Goal: Task Accomplishment & Management: Use online tool/utility

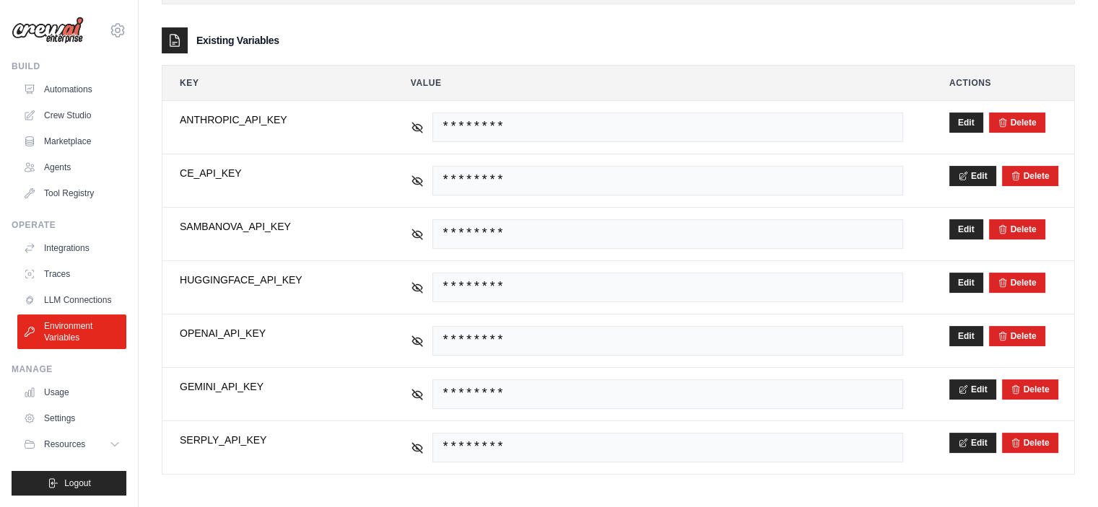
scroll to position [208, 0]
click at [49, 115] on link "Crew Studio" at bounding box center [73, 115] width 109 height 23
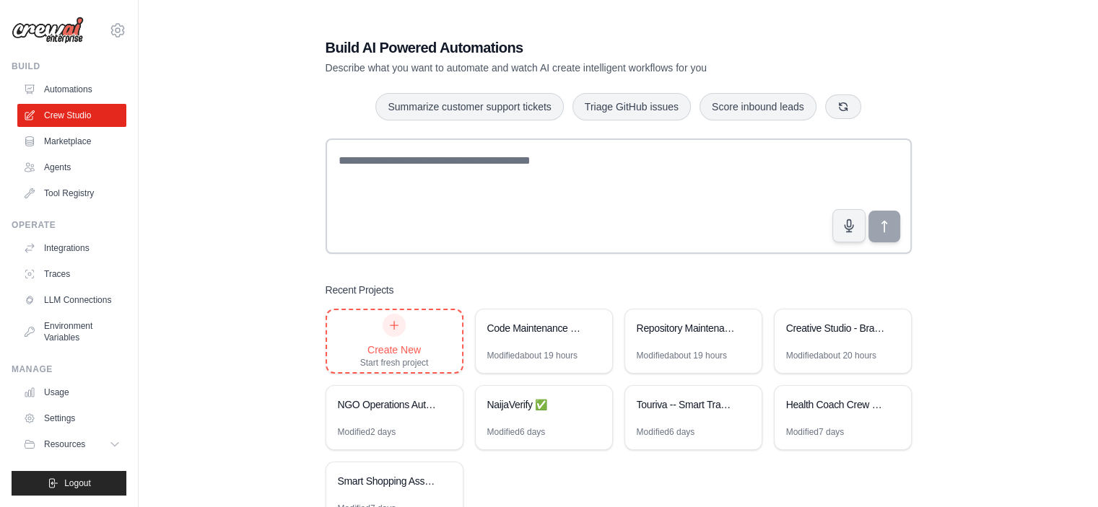
click at [404, 330] on div "Create New Start fresh project" at bounding box center [394, 341] width 69 height 55
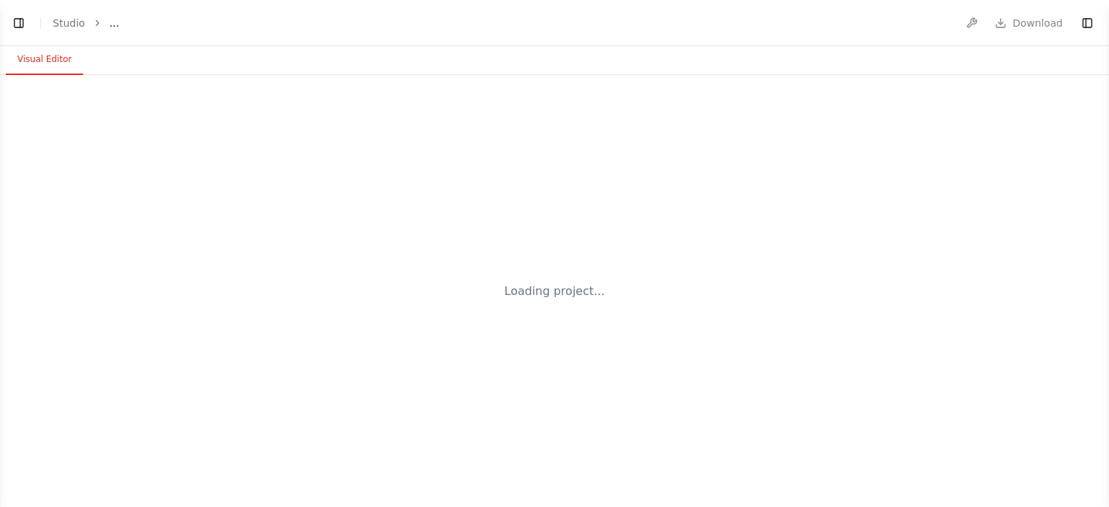
select select "****"
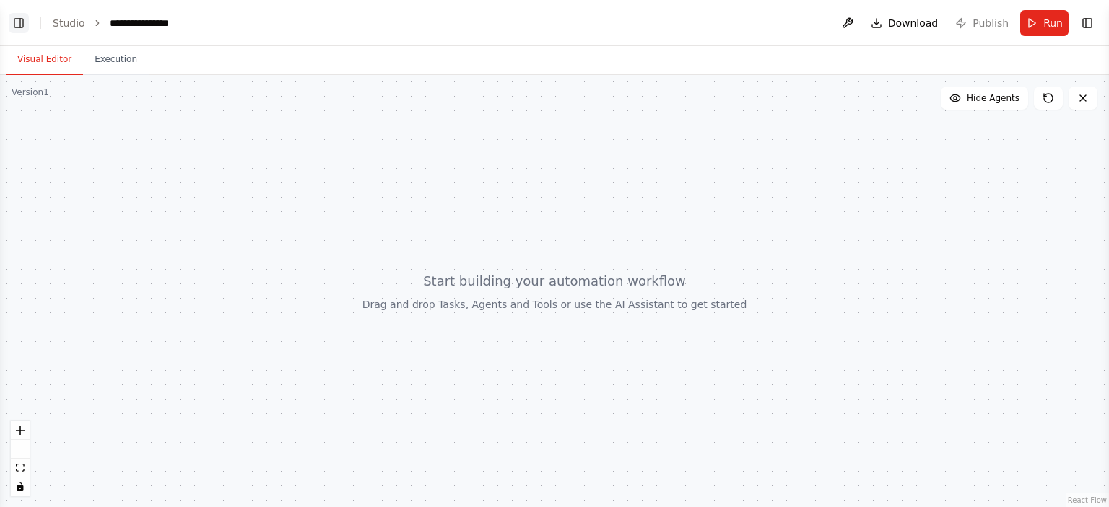
click at [16, 20] on button "Toggle Left Sidebar" at bounding box center [19, 23] width 20 height 20
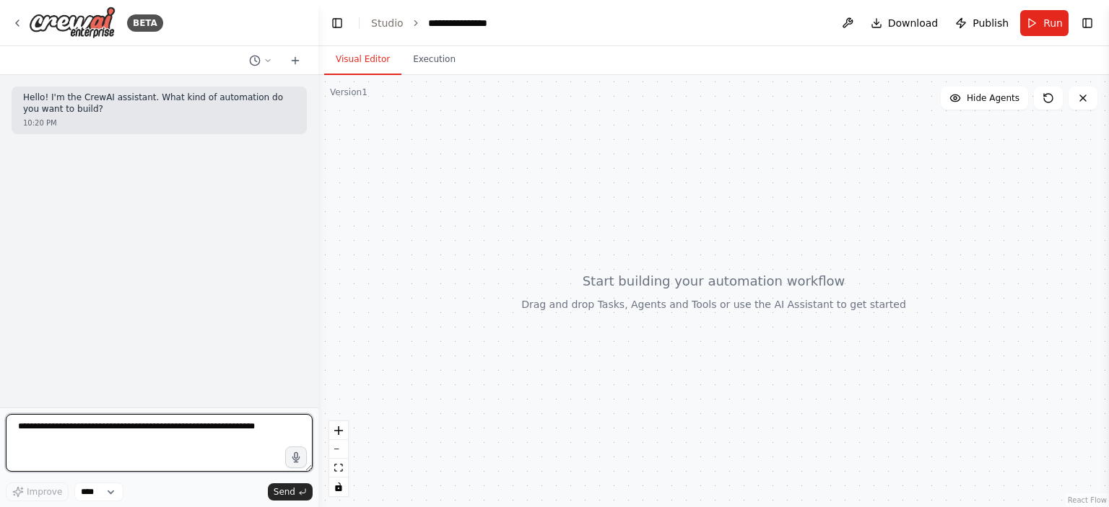
click at [155, 434] on textarea at bounding box center [159, 443] width 307 height 58
paste textarea "**********"
type textarea "**********"
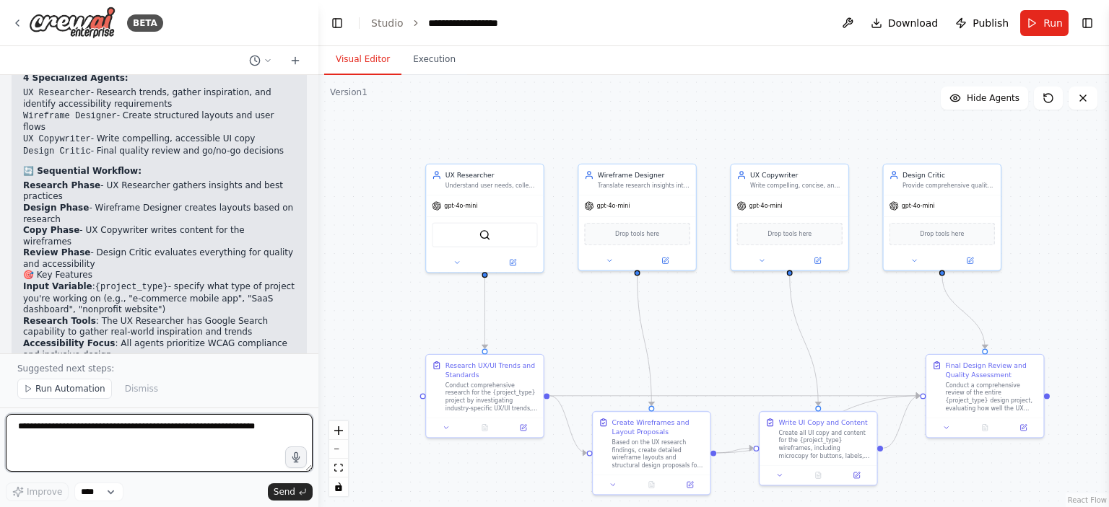
scroll to position [1638, 0]
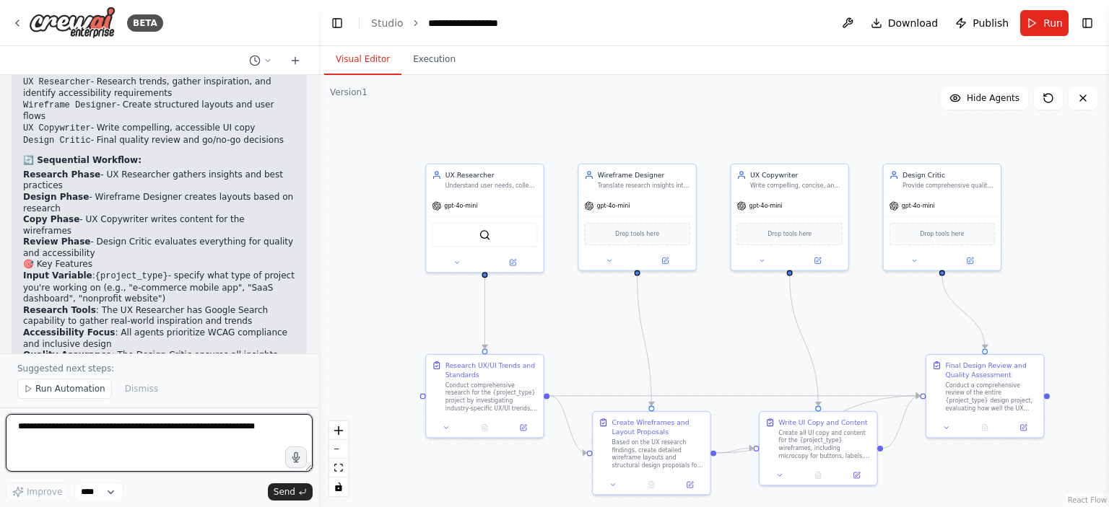
click at [130, 434] on textarea at bounding box center [159, 443] width 307 height 58
type textarea "**********"
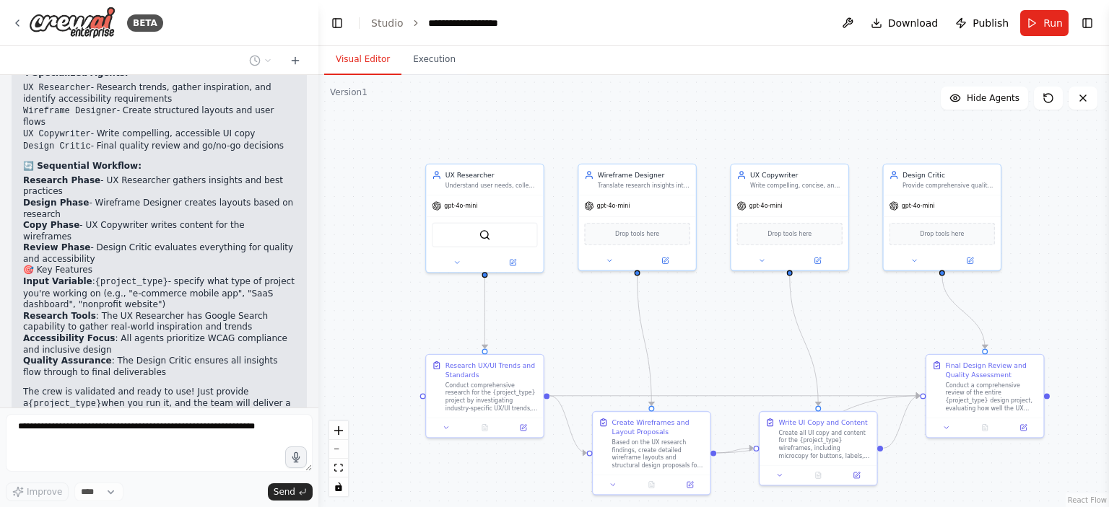
scroll to position [1670, 0]
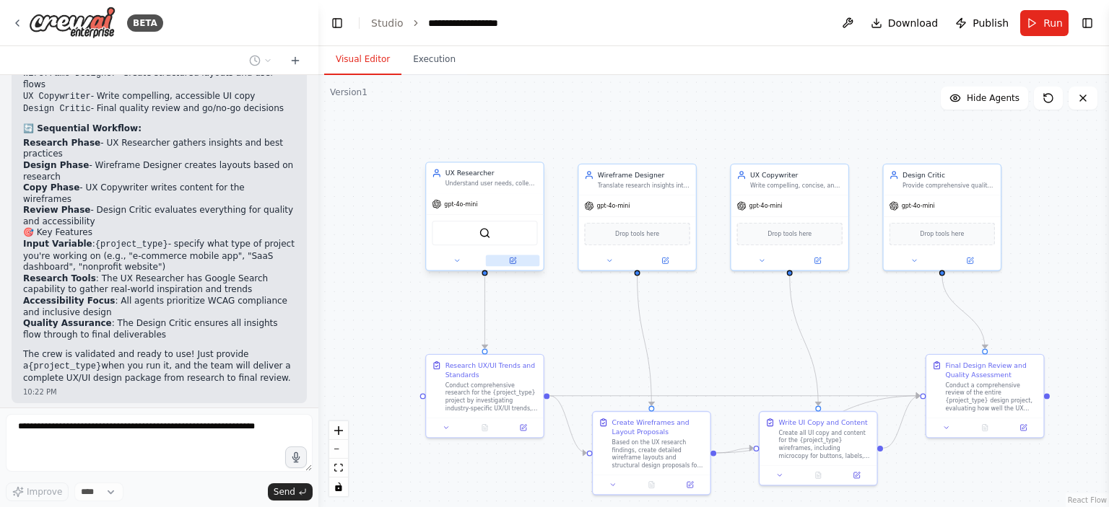
click at [516, 263] on icon at bounding box center [513, 261] width 8 height 8
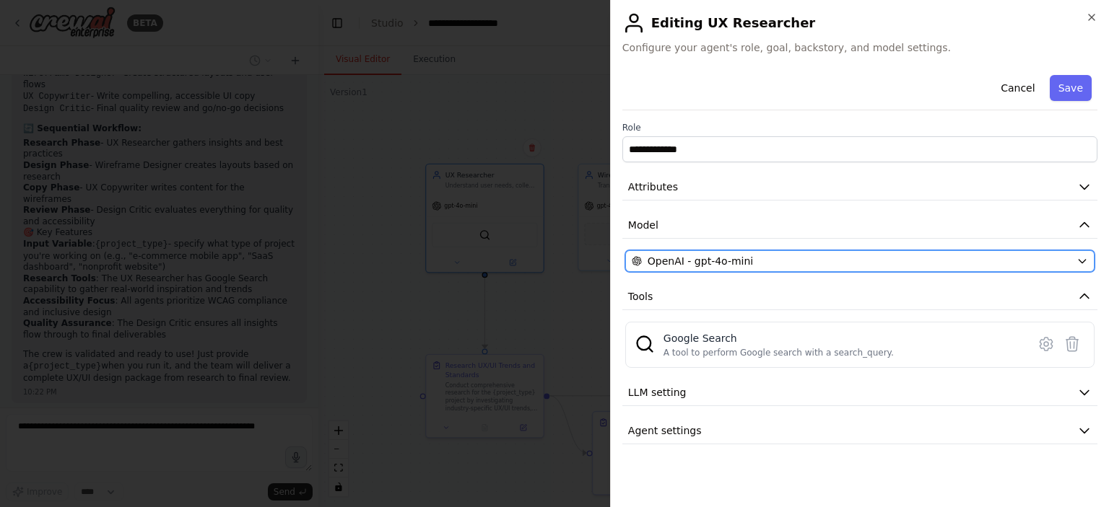
click at [716, 259] on span "OpenAI - gpt-4o-mini" at bounding box center [699, 261] width 105 height 14
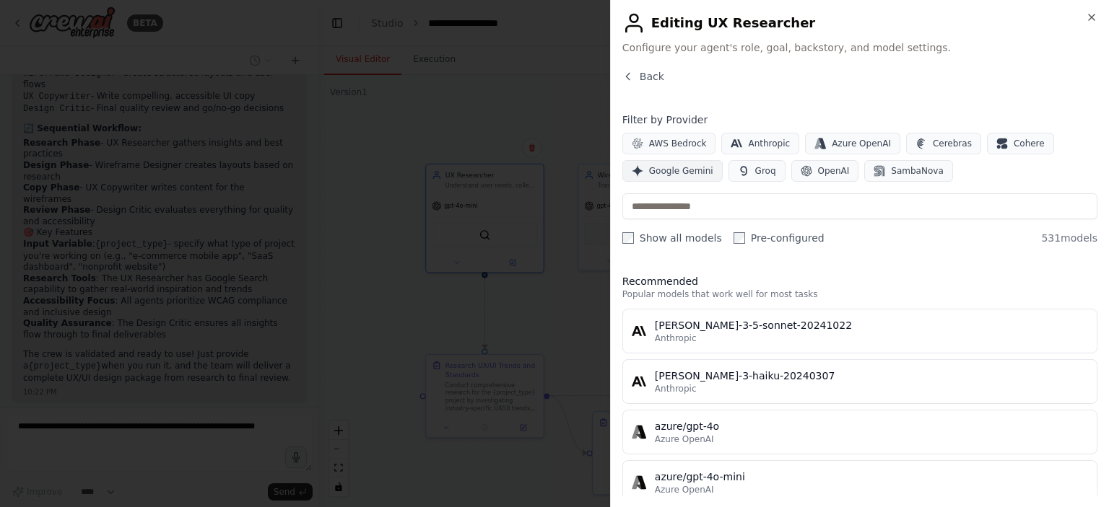
click at [664, 175] on span "Google Gemini" at bounding box center [681, 171] width 64 height 12
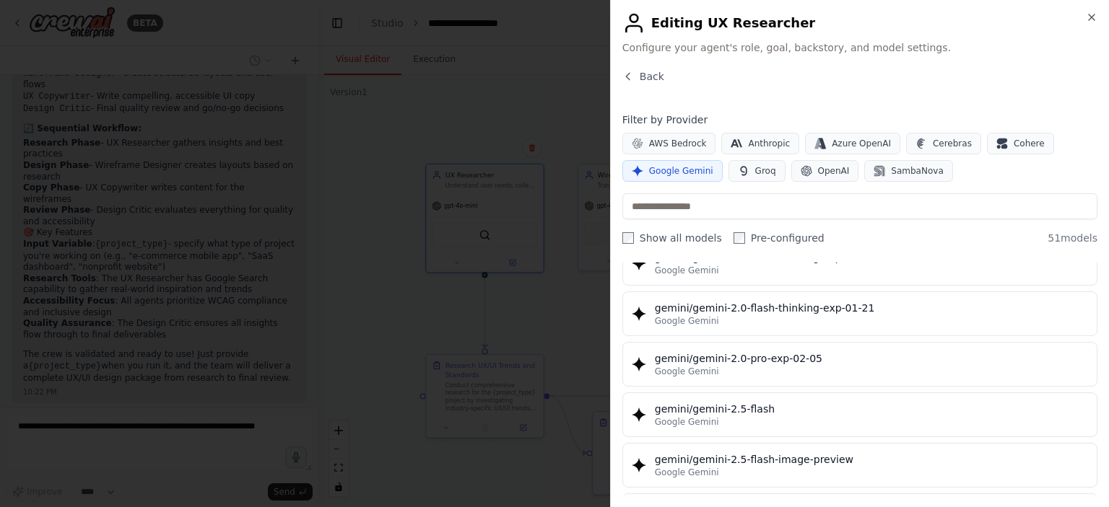
scroll to position [1155, 0]
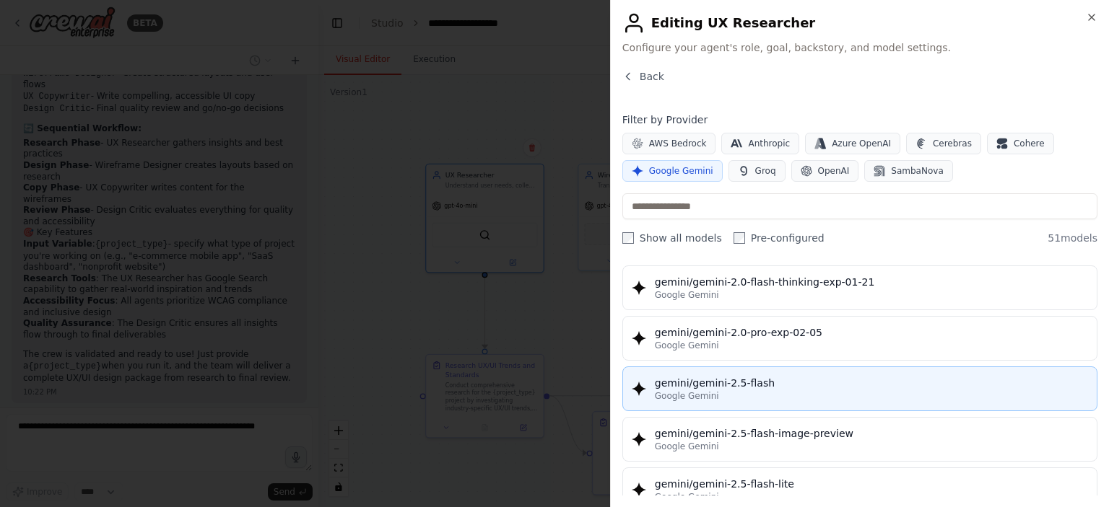
click at [697, 376] on div "gemini/gemini-2.5-flash" at bounding box center [871, 383] width 433 height 14
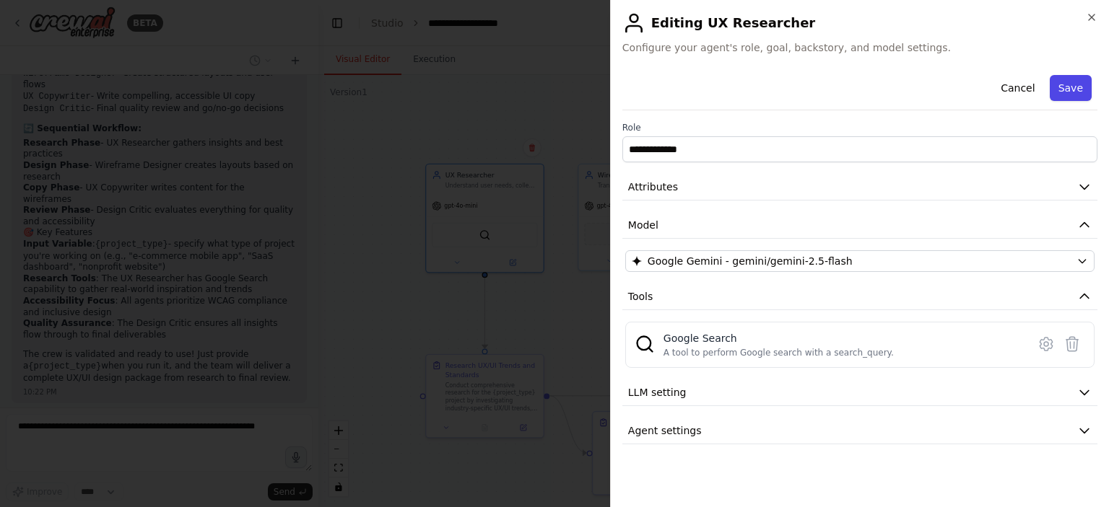
click at [1066, 90] on button "Save" at bounding box center [1070, 88] width 42 height 26
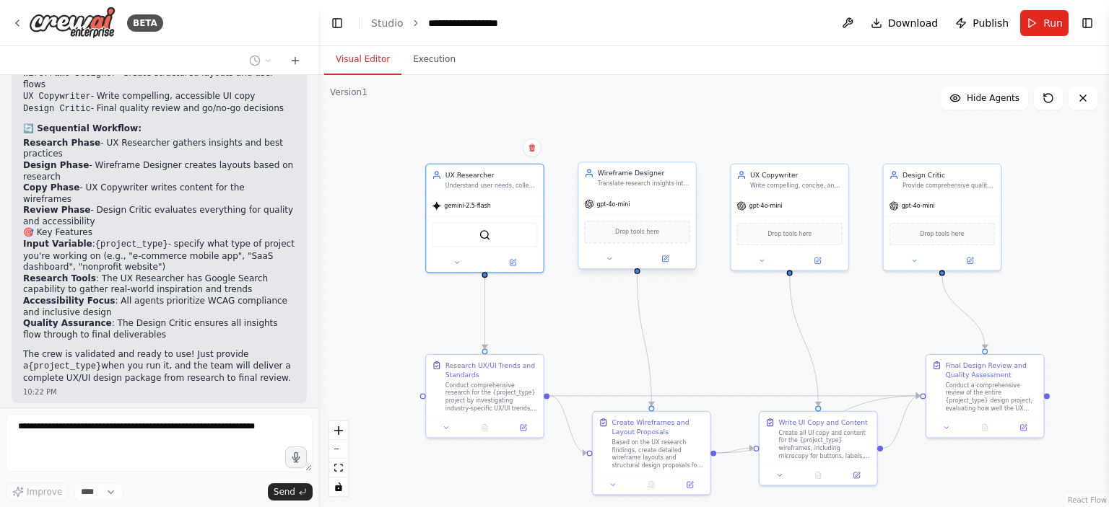
click at [627, 209] on div "gpt-4o-mini" at bounding box center [636, 203] width 117 height 21
click at [666, 261] on icon at bounding box center [665, 259] width 8 height 8
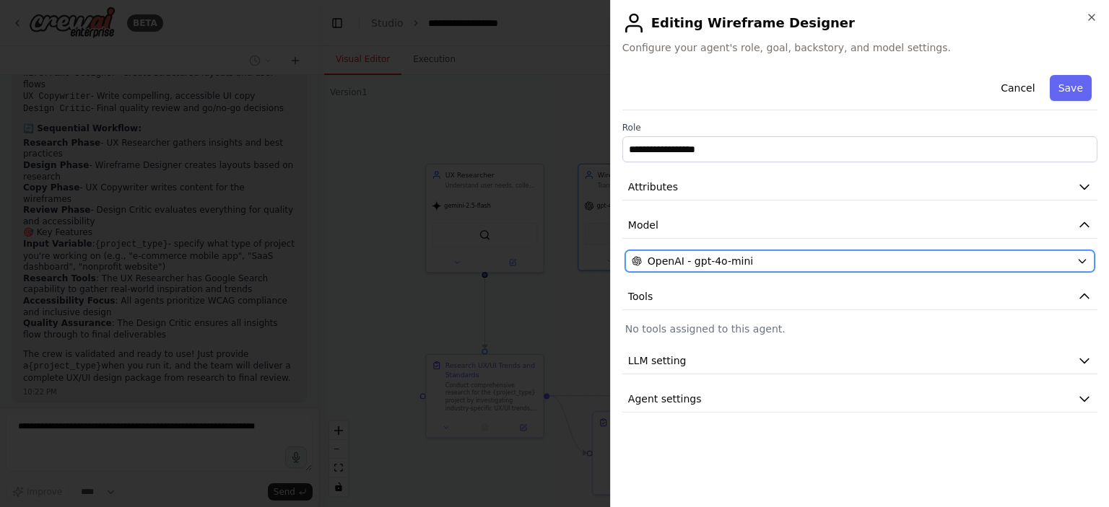
click at [745, 263] on div "OpenAI - gpt-4o-mini" at bounding box center [850, 261] width 439 height 14
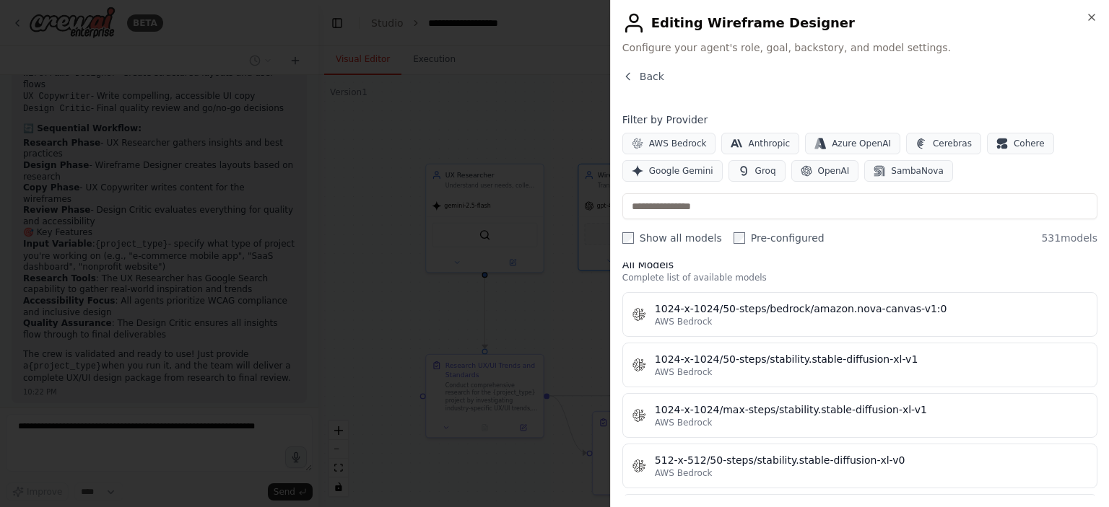
scroll to position [433, 0]
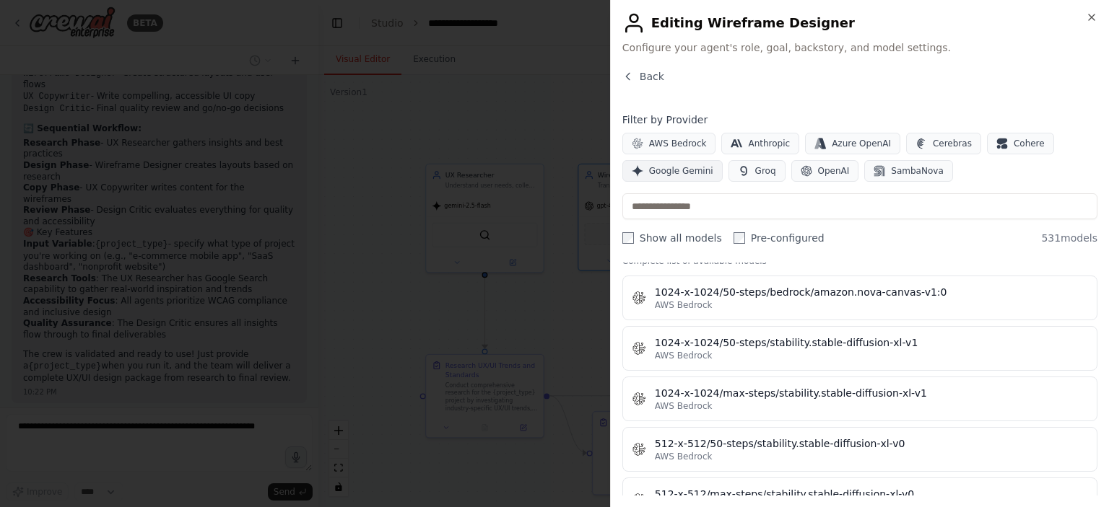
click at [678, 166] on span "Google Gemini" at bounding box center [681, 171] width 64 height 12
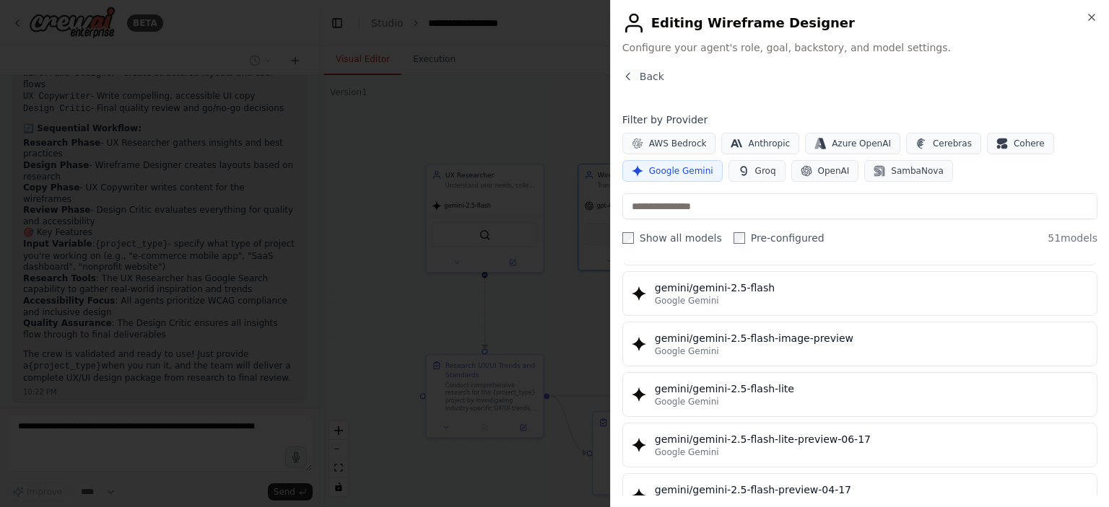
scroll to position [1227, 0]
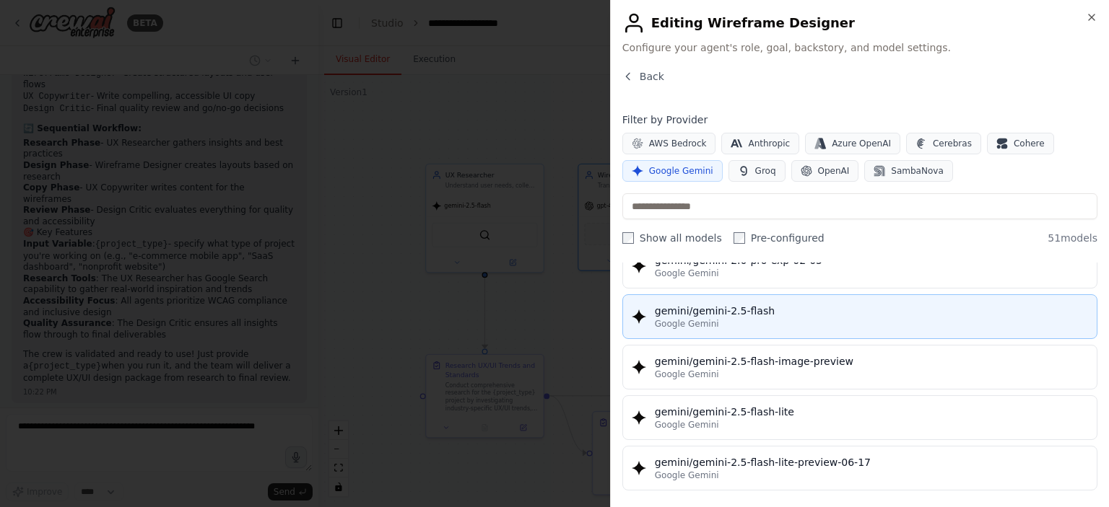
click at [723, 318] on div "Google Gemini" at bounding box center [871, 324] width 433 height 12
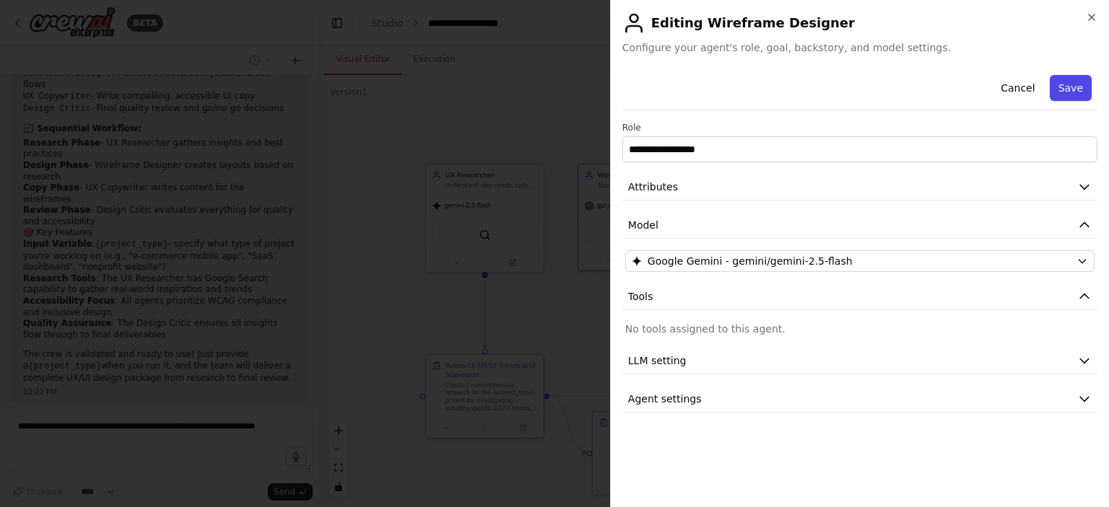
click at [1061, 92] on button "Save" at bounding box center [1070, 88] width 42 height 26
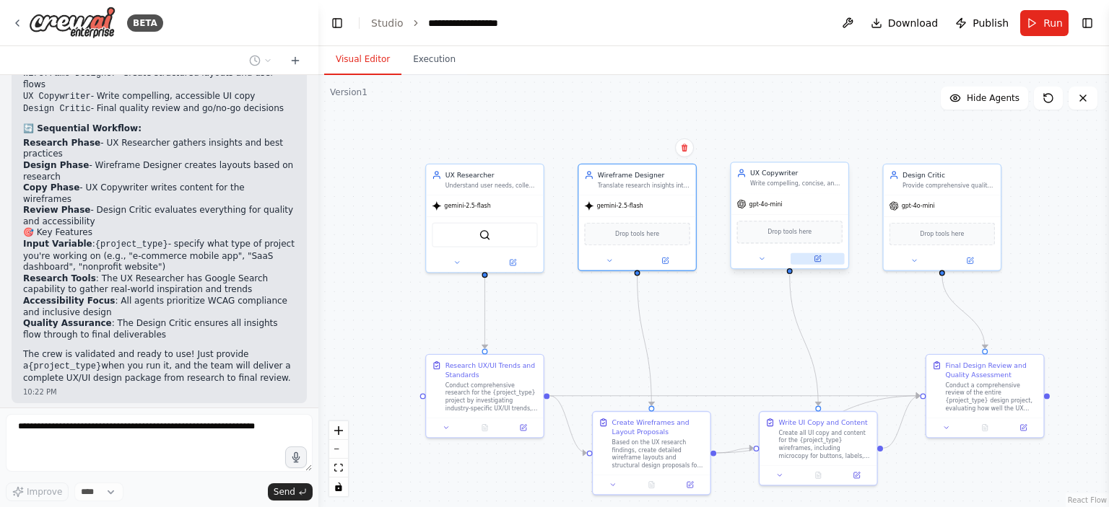
click at [818, 258] on icon at bounding box center [818, 257] width 4 height 4
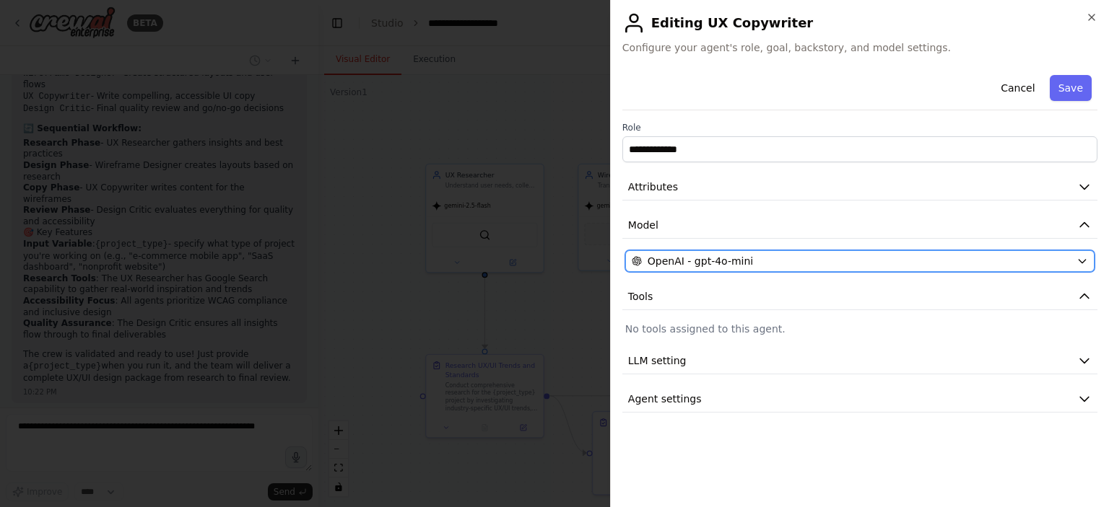
click at [779, 259] on div "OpenAI - gpt-4o-mini" at bounding box center [850, 261] width 439 height 14
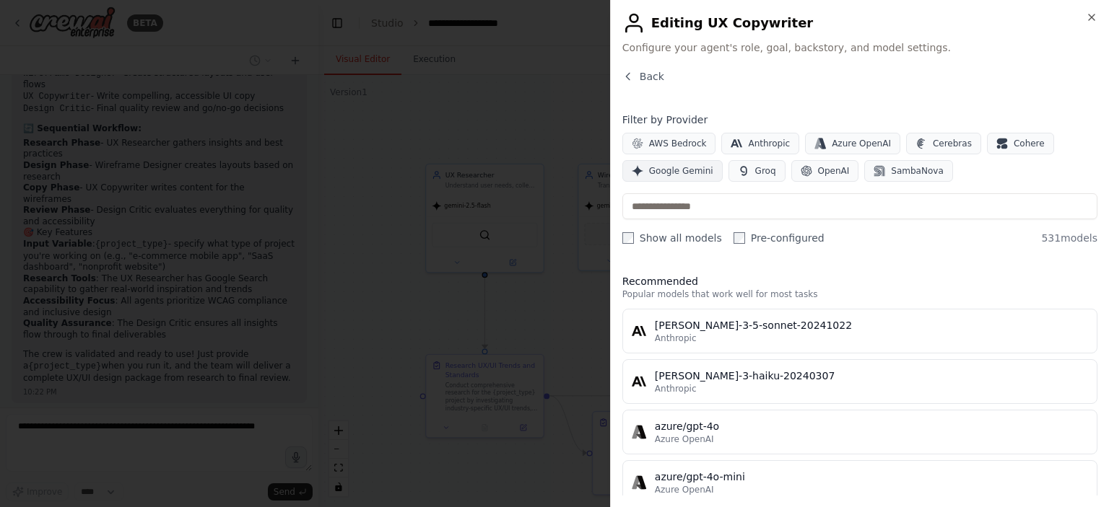
click at [661, 167] on span "Google Gemini" at bounding box center [681, 171] width 64 height 12
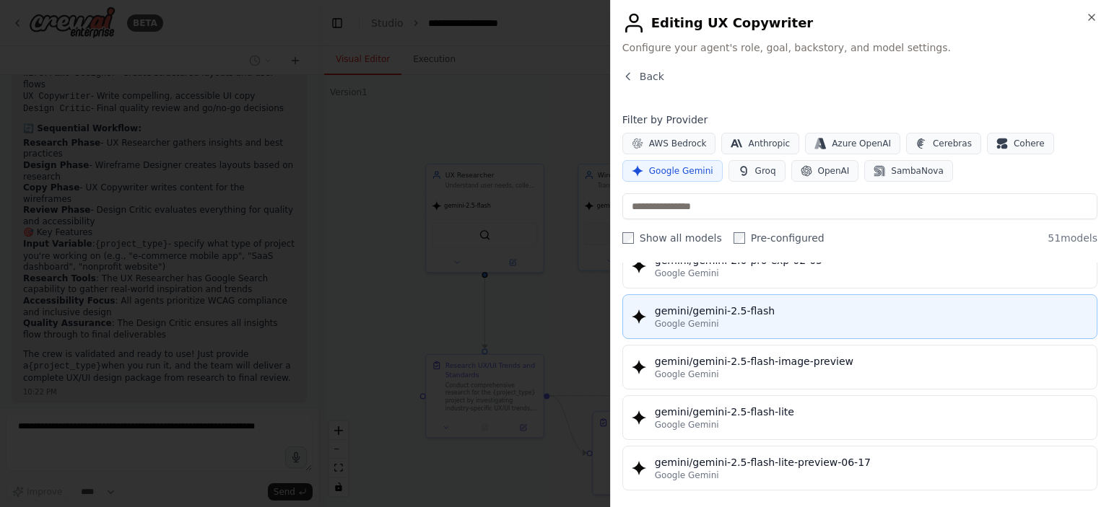
click at [766, 320] on div "Google Gemini" at bounding box center [871, 324] width 433 height 12
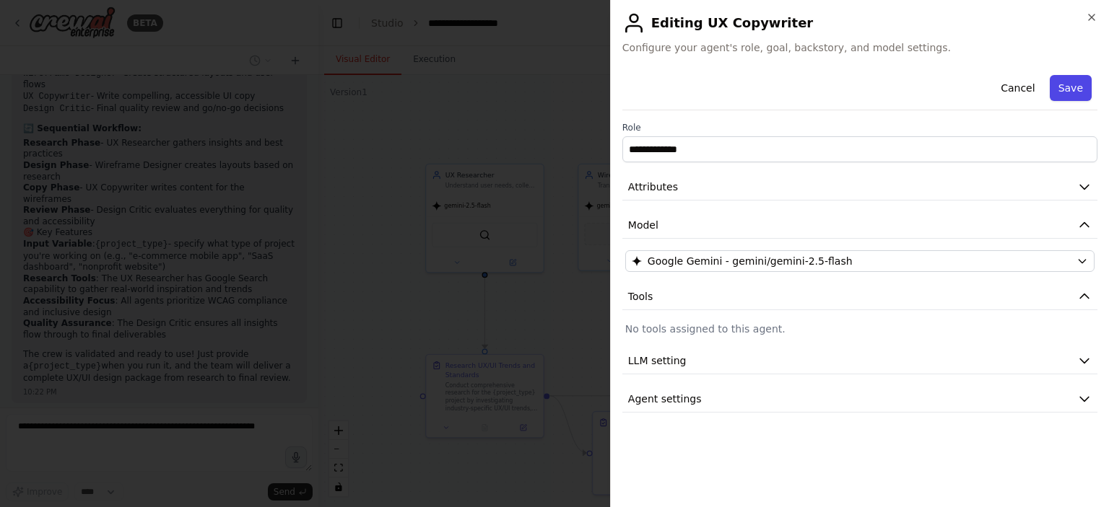
click at [1061, 89] on button "Save" at bounding box center [1070, 88] width 42 height 26
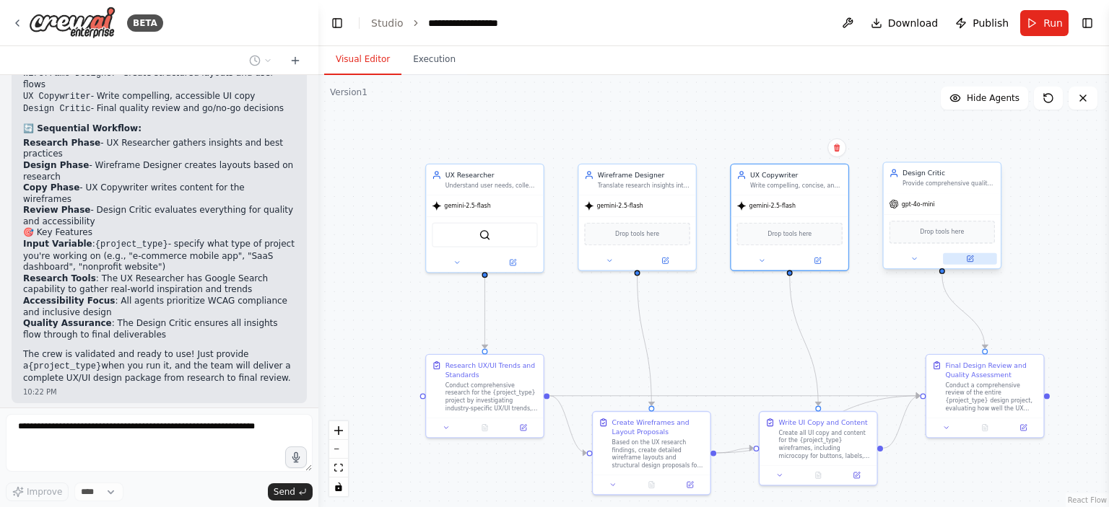
click at [964, 258] on button at bounding box center [970, 259] width 54 height 12
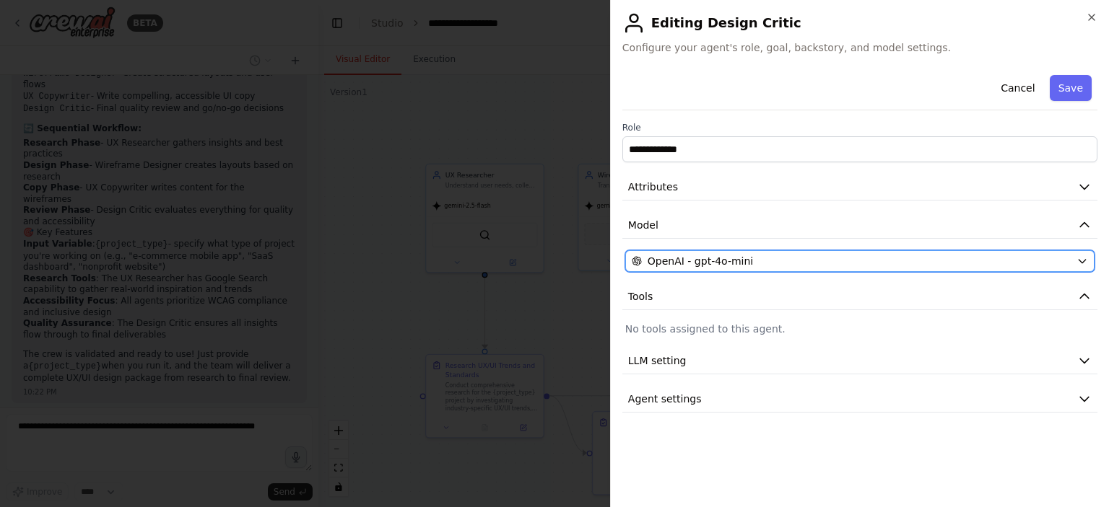
click at [723, 256] on span "OpenAI - gpt-4o-mini" at bounding box center [699, 261] width 105 height 14
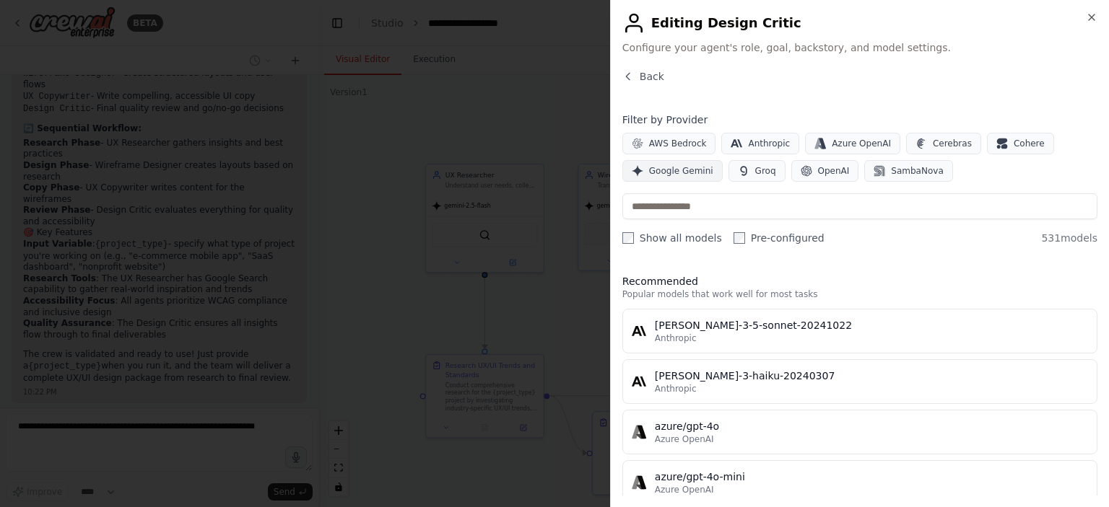
click at [670, 174] on span "Google Gemini" at bounding box center [681, 171] width 64 height 12
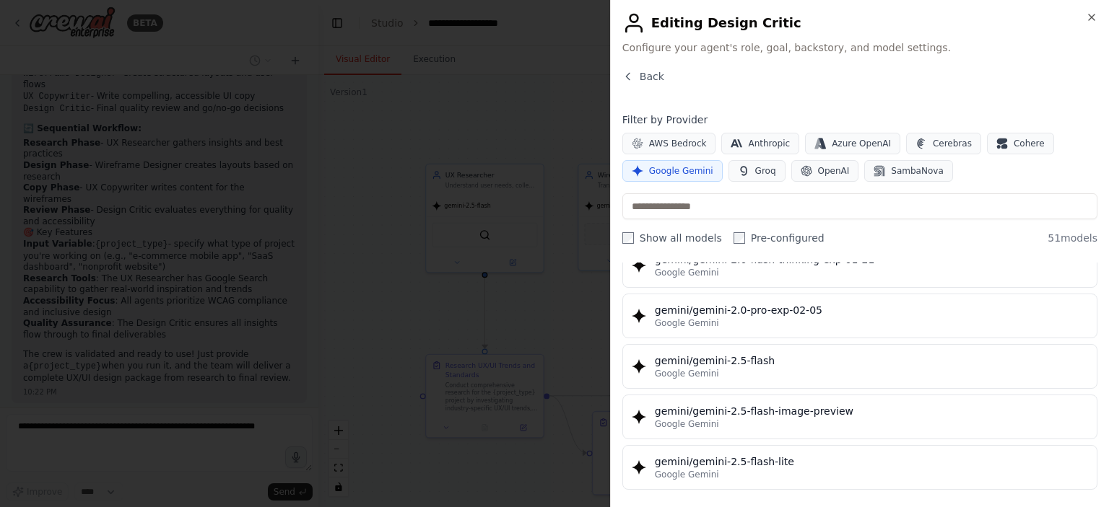
scroll to position [1155, 0]
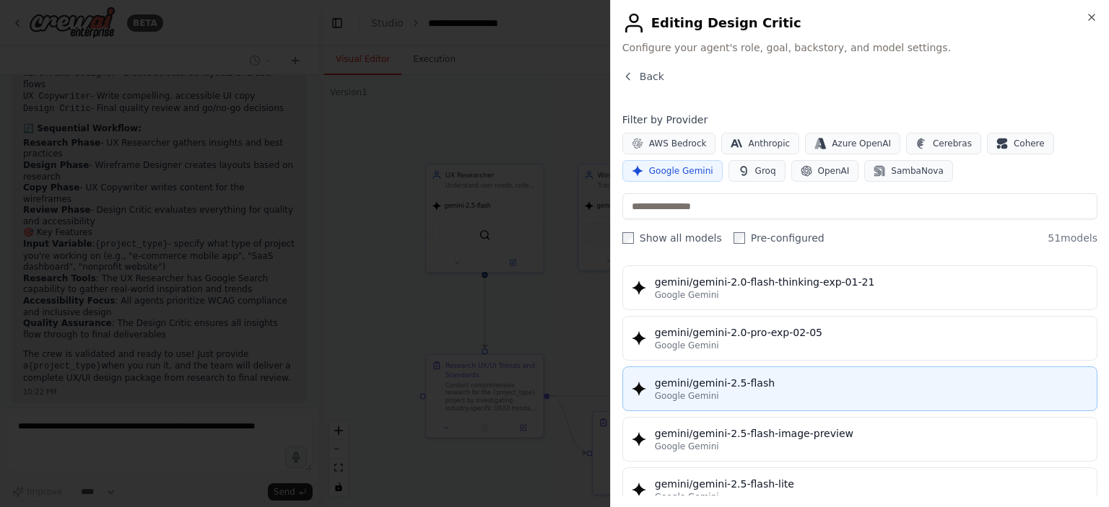
click at [774, 390] on div "Google Gemini" at bounding box center [871, 396] width 433 height 12
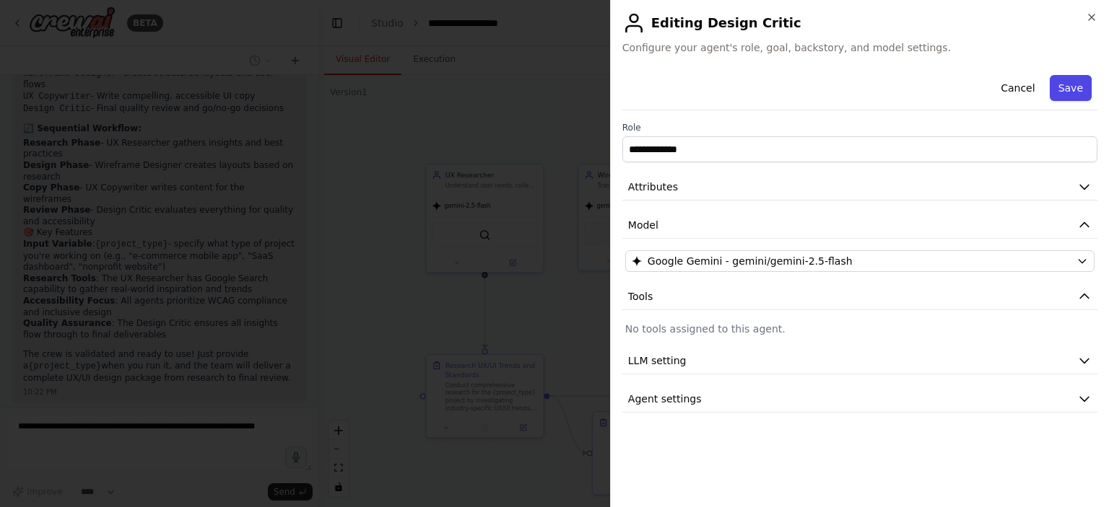
click at [1065, 95] on button "Save" at bounding box center [1070, 88] width 42 height 26
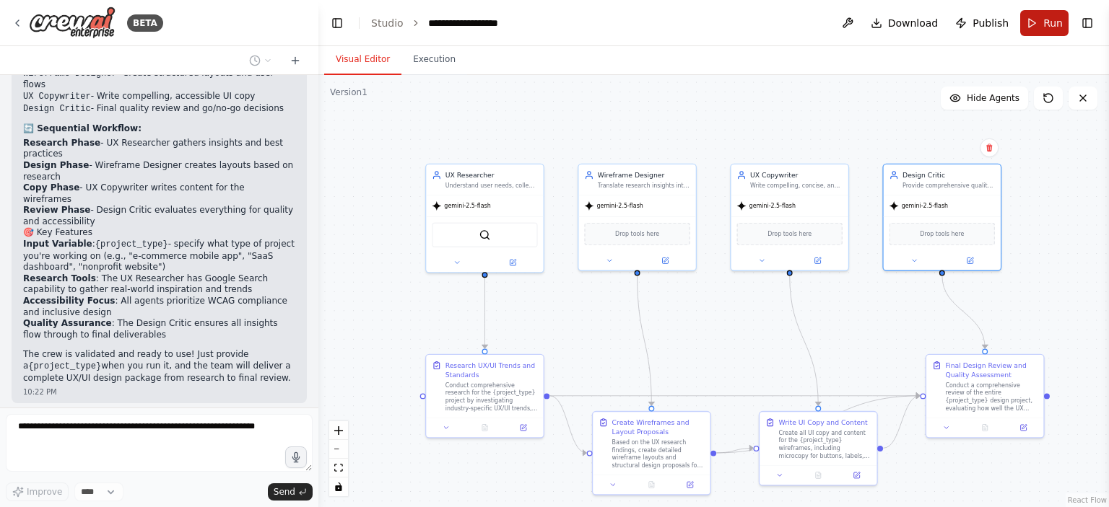
click at [1034, 30] on button "Run" at bounding box center [1044, 23] width 48 height 26
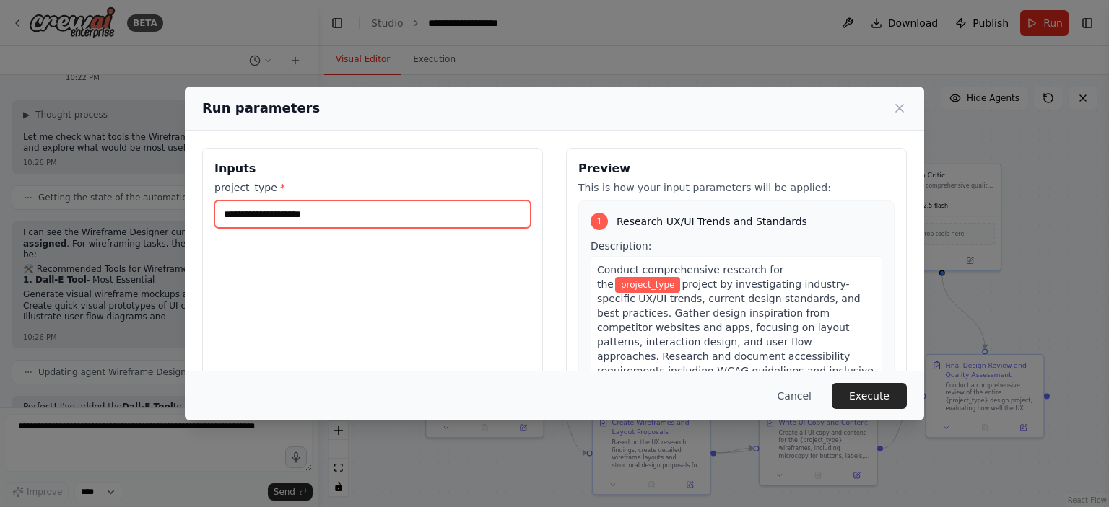
click at [375, 213] on input "project_type *" at bounding box center [372, 214] width 316 height 27
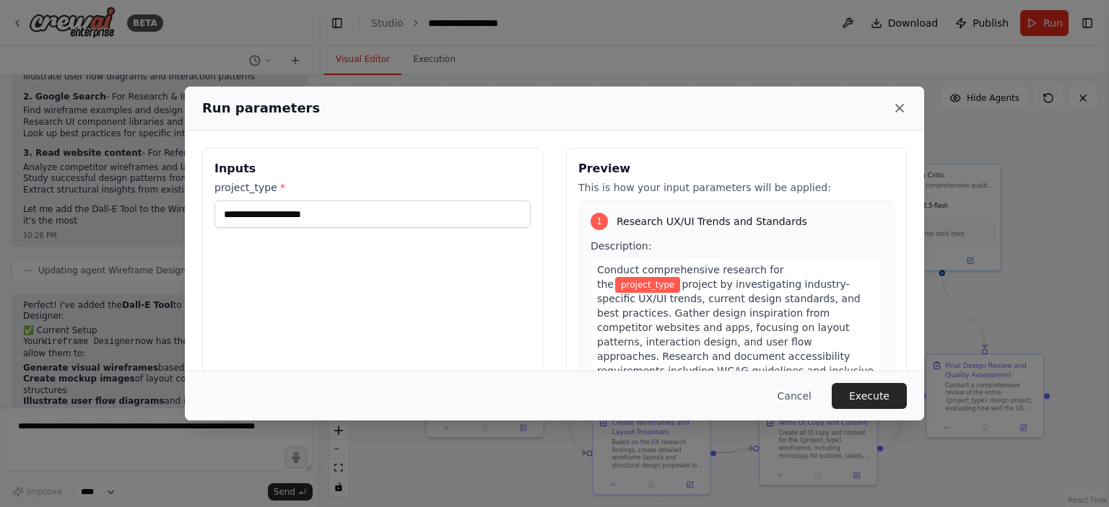
click at [895, 106] on icon at bounding box center [899, 108] width 14 height 14
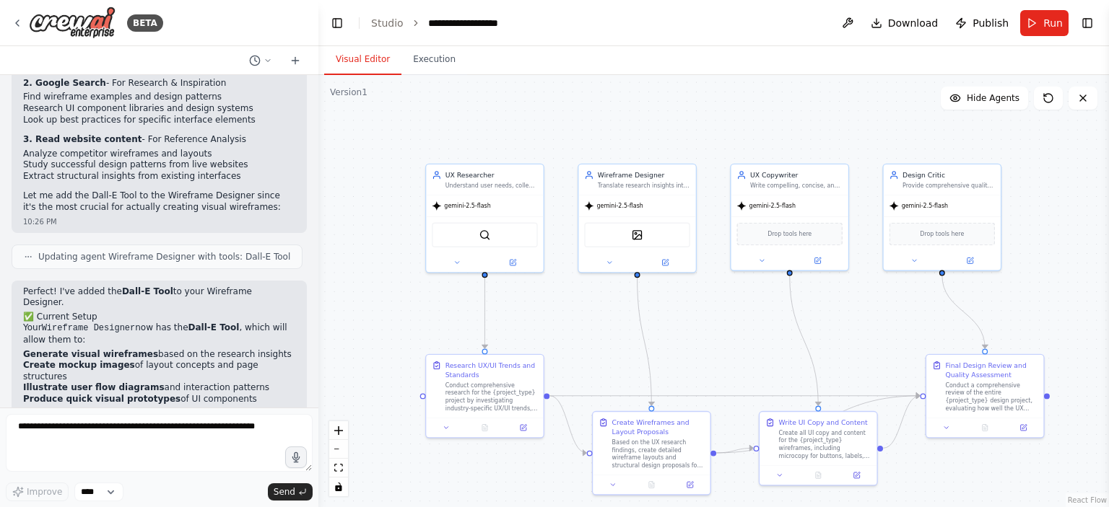
scroll to position [2335, 0]
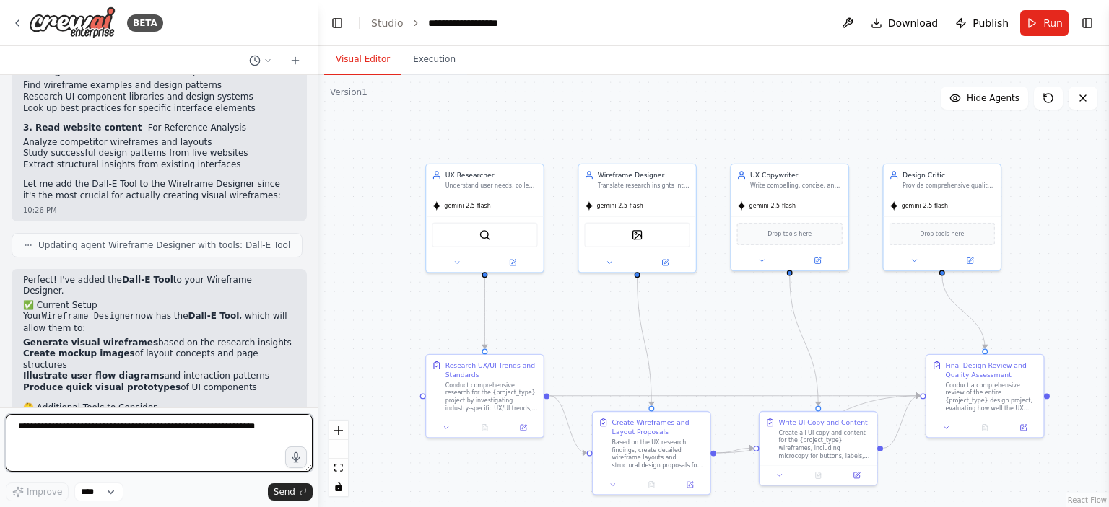
click at [82, 429] on textarea at bounding box center [159, 443] width 307 height 58
type textarea "**********"
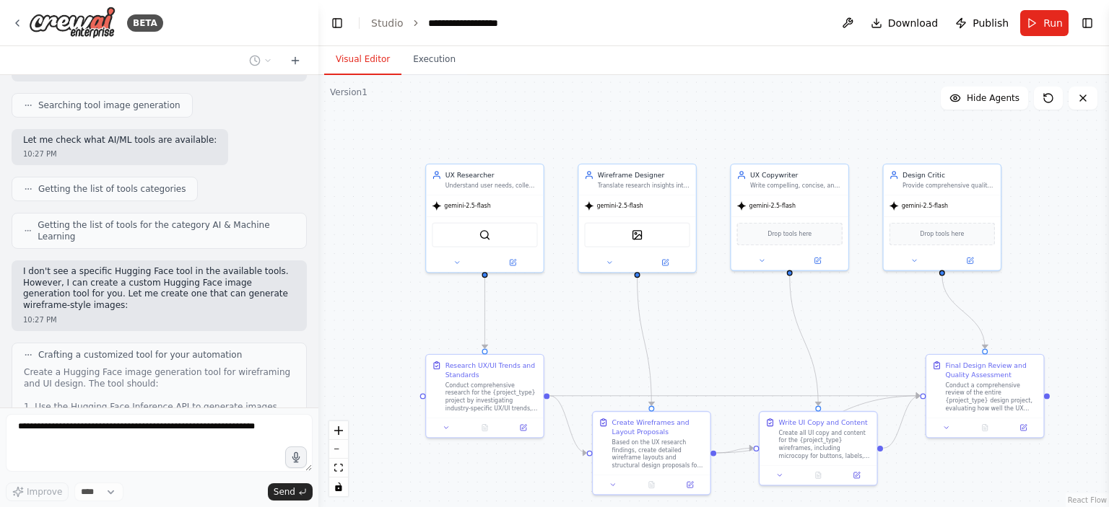
scroll to position [3136, 0]
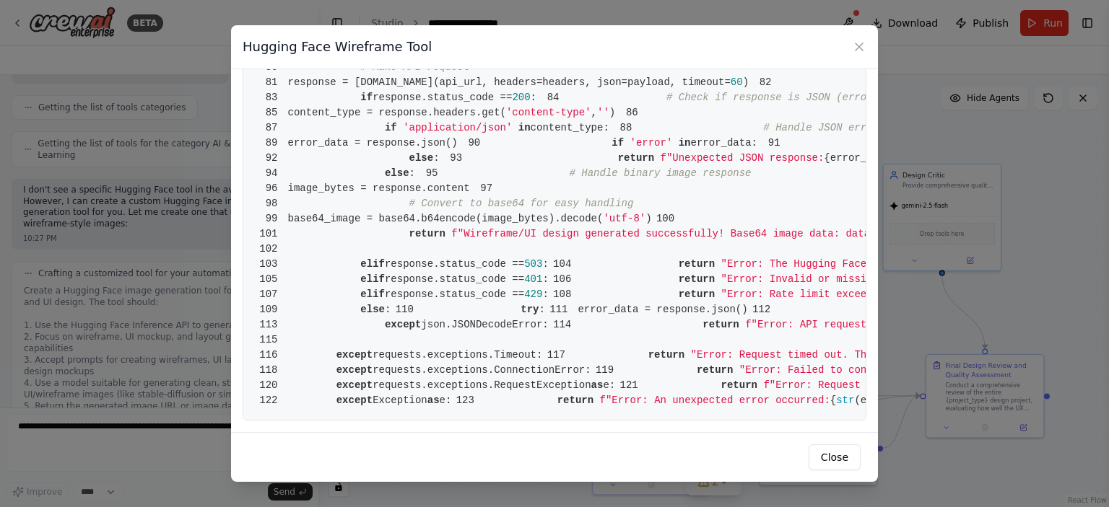
scroll to position [1559, 0]
click at [854, 47] on icon at bounding box center [859, 47] width 14 height 14
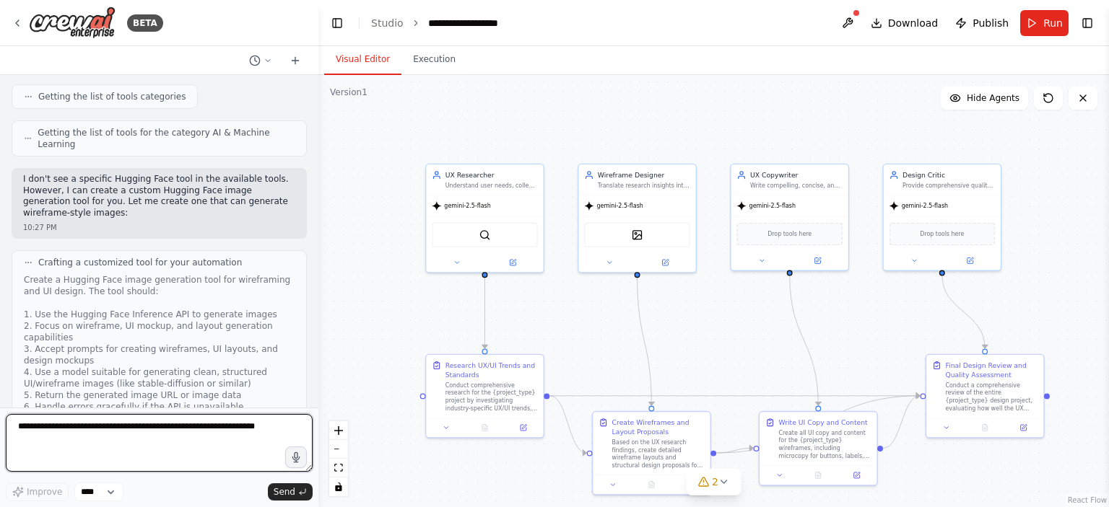
scroll to position [3158, 0]
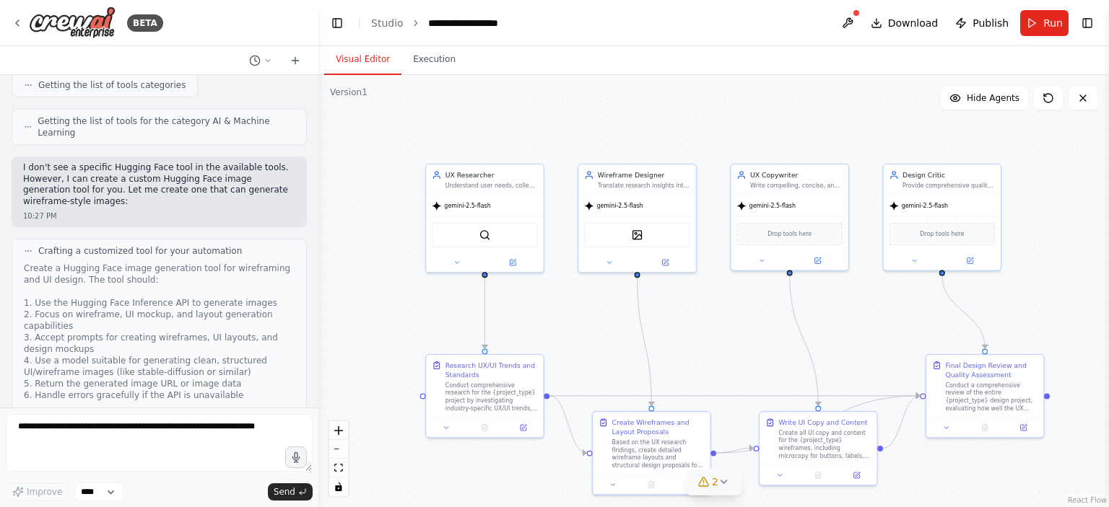
click at [709, 482] on div "2" at bounding box center [707, 482] width 21 height 14
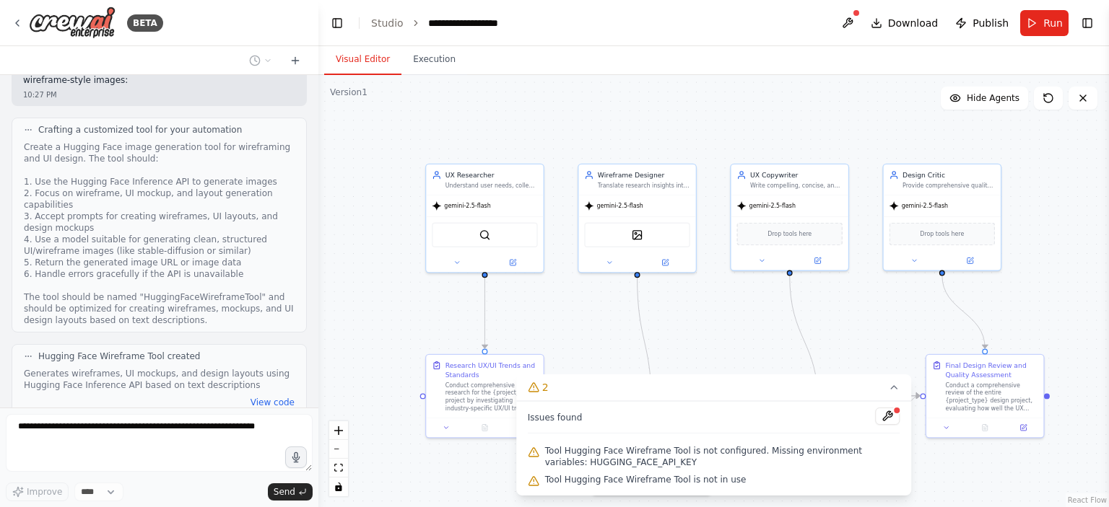
click at [713, 347] on div ".deletable-edge-delete-btn { width: 20px; height: 20px; border: 0px solid #ffff…" at bounding box center [713, 291] width 790 height 432
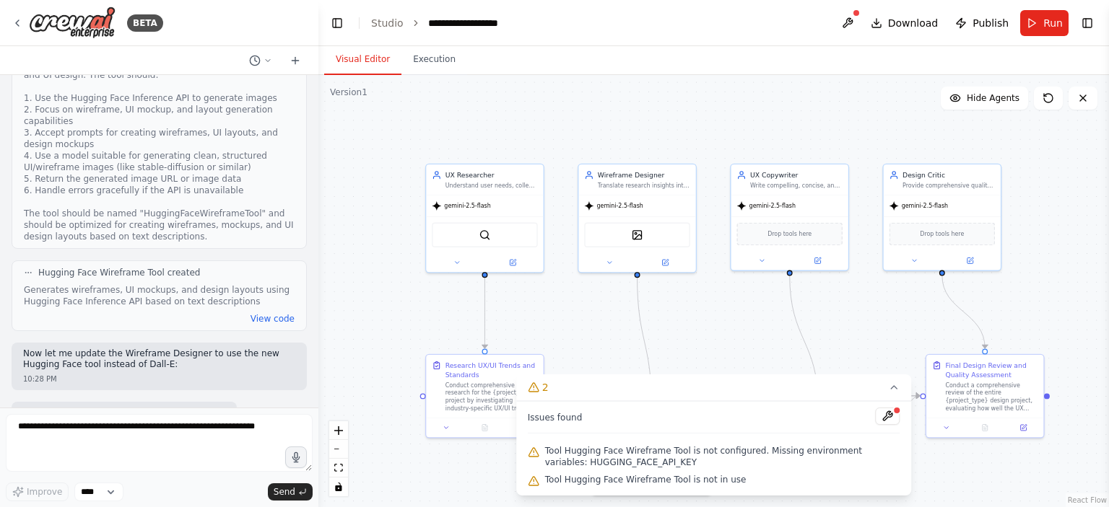
click at [758, 334] on div ".deletable-edge-delete-btn { width: 20px; height: 20px; border: 0px solid #ffff…" at bounding box center [713, 291] width 790 height 432
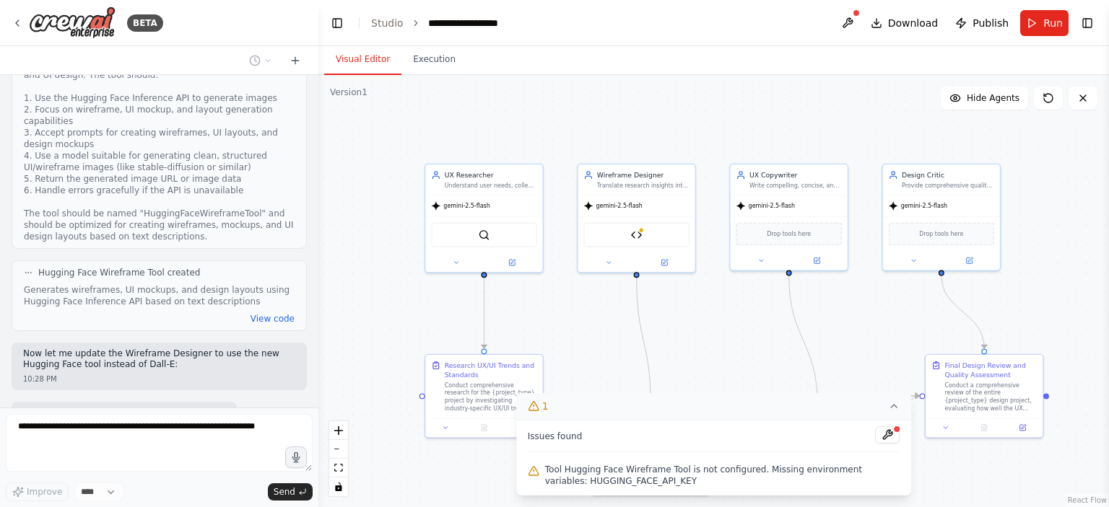
click at [898, 408] on icon at bounding box center [894, 407] width 12 height 12
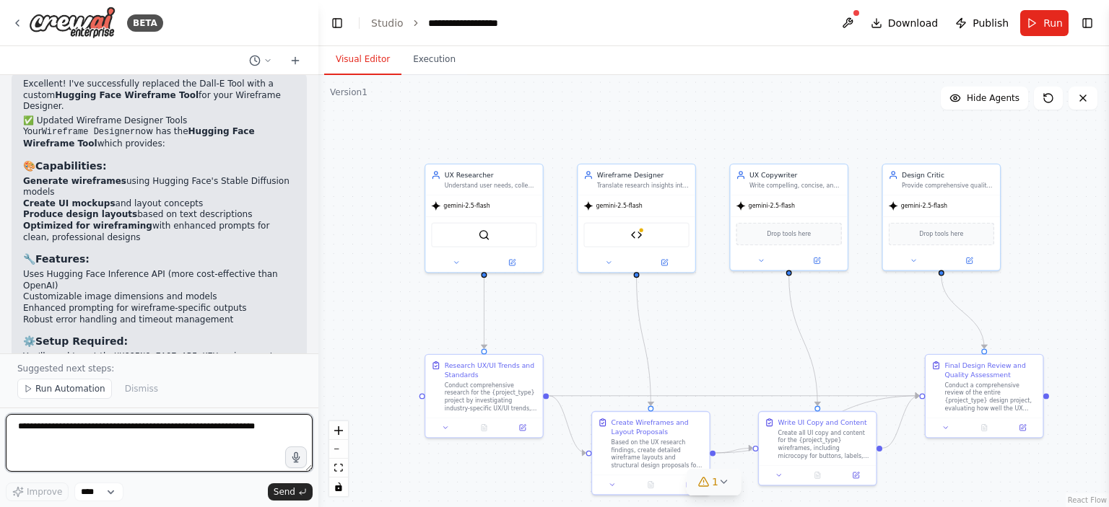
scroll to position [3865, 0]
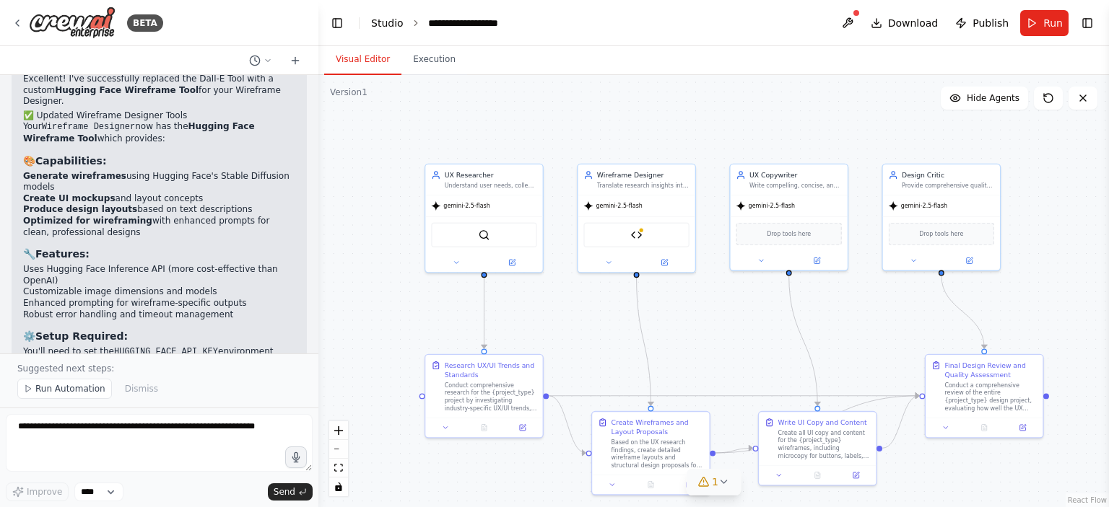
drag, startPoint x: 35, startPoint y: 19, endPoint x: 381, endPoint y: 21, distance: 345.7
click at [701, 484] on icon at bounding box center [703, 482] width 12 height 12
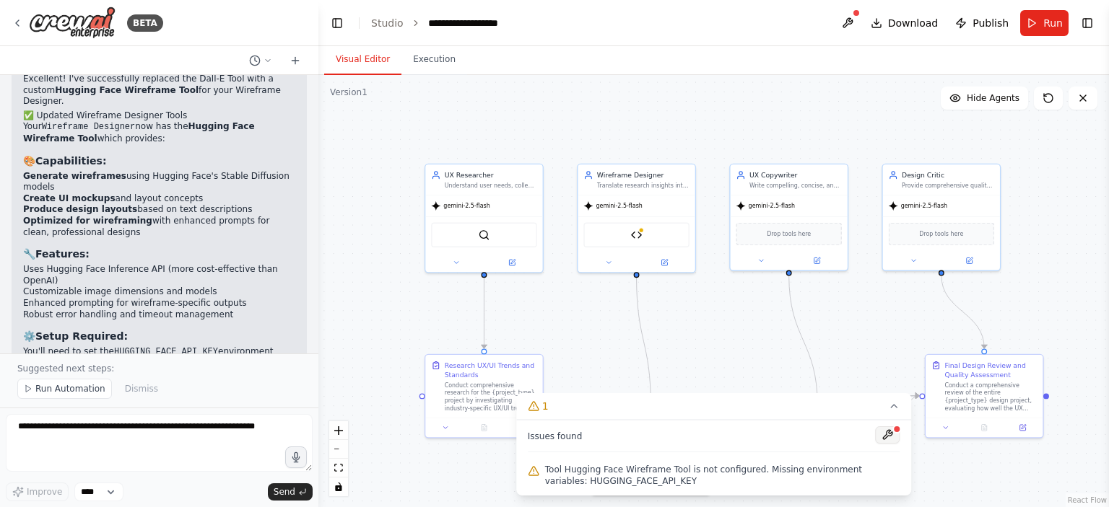
click at [879, 435] on button at bounding box center [887, 435] width 25 height 17
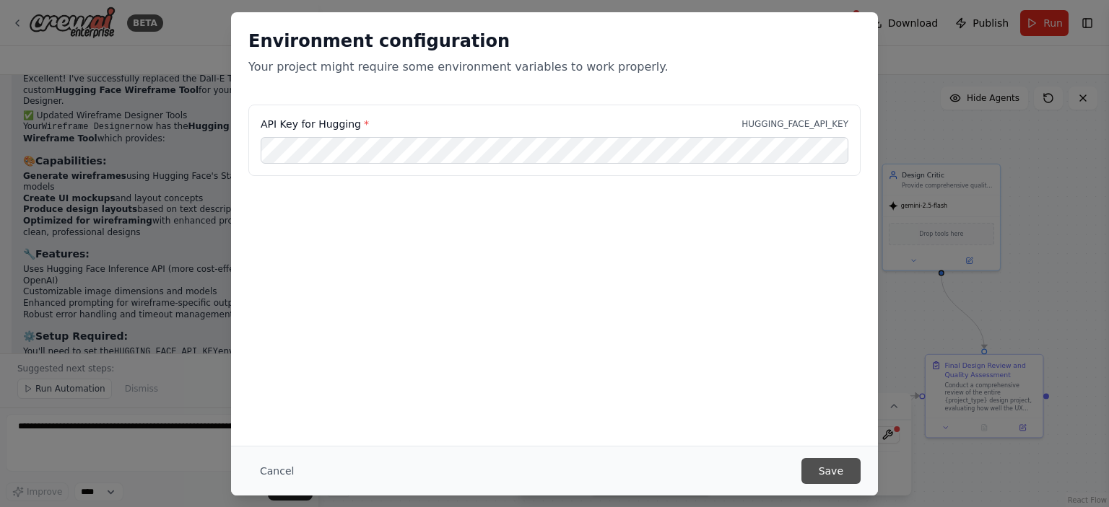
click at [834, 471] on button "Save" at bounding box center [830, 471] width 59 height 26
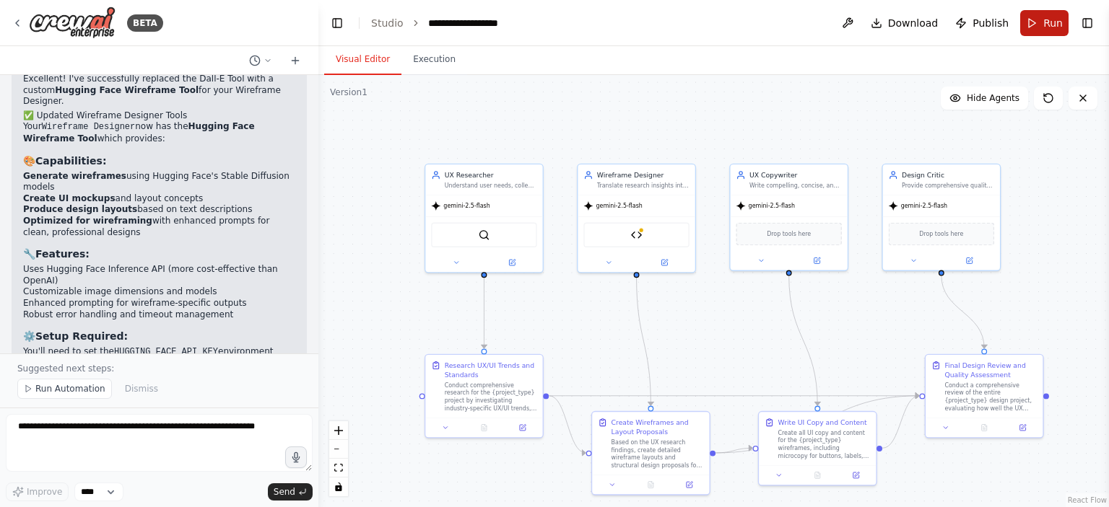
click at [1032, 30] on button "Run" at bounding box center [1044, 23] width 48 height 26
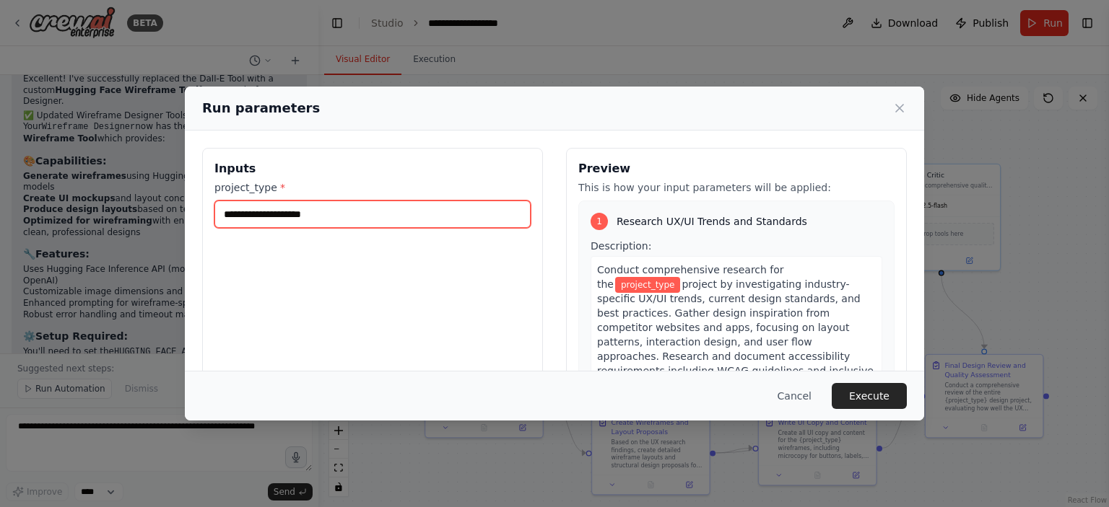
click at [423, 206] on input "project_type *" at bounding box center [372, 214] width 316 height 27
type input "**********"
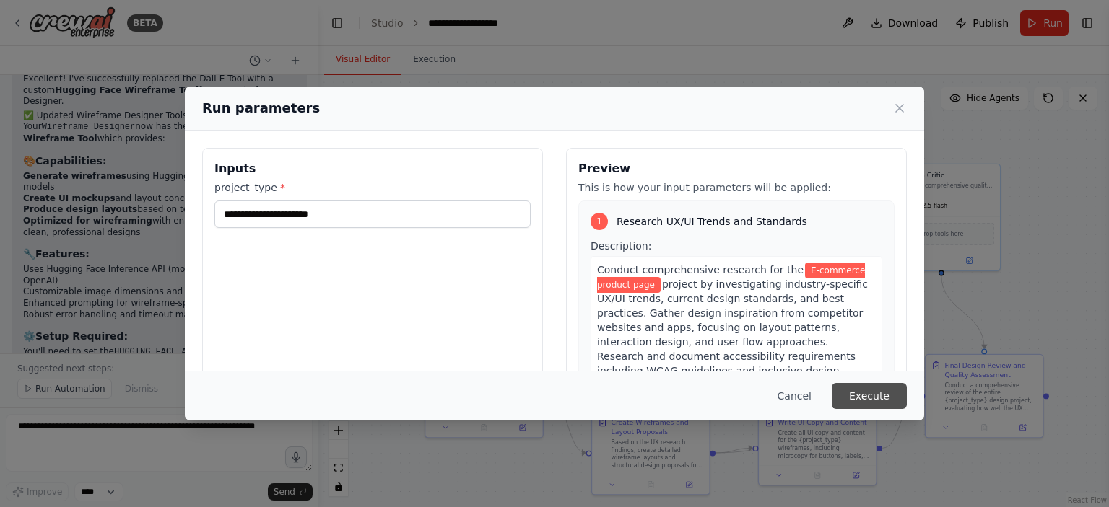
click at [843, 395] on button "Execute" at bounding box center [868, 396] width 75 height 26
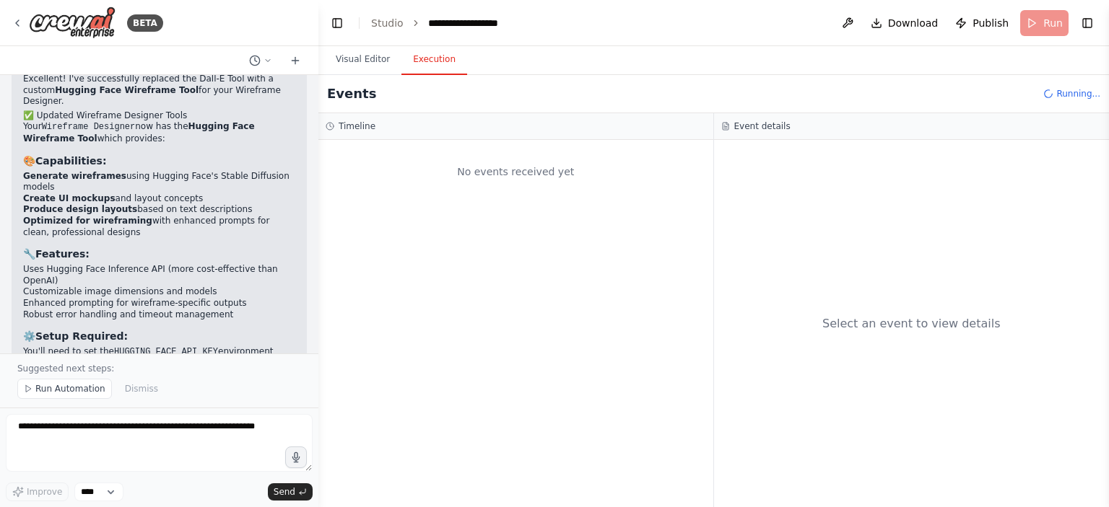
click at [423, 66] on button "Execution" at bounding box center [434, 60] width 66 height 30
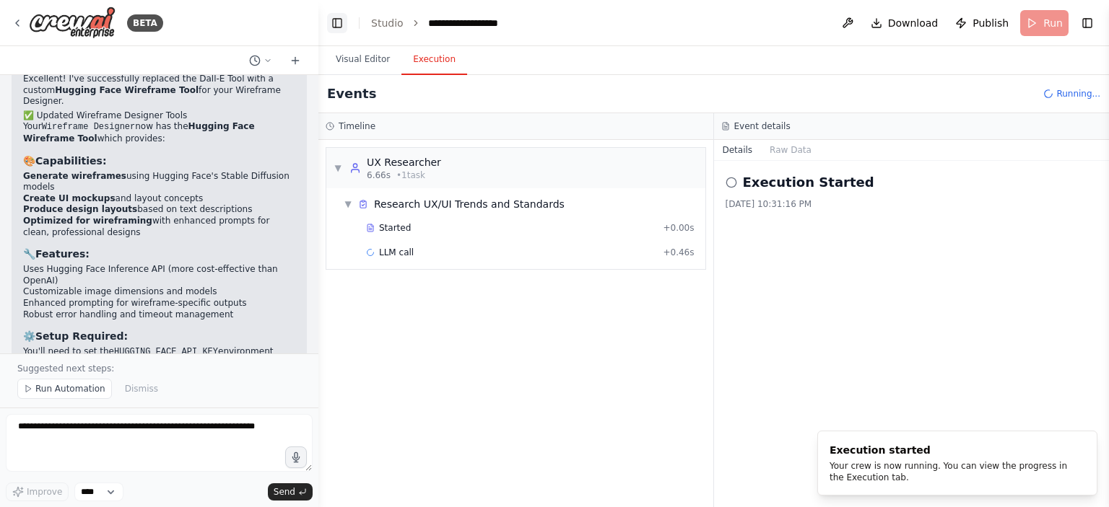
click at [346, 25] on button "Toggle Left Sidebar" at bounding box center [337, 23] width 20 height 20
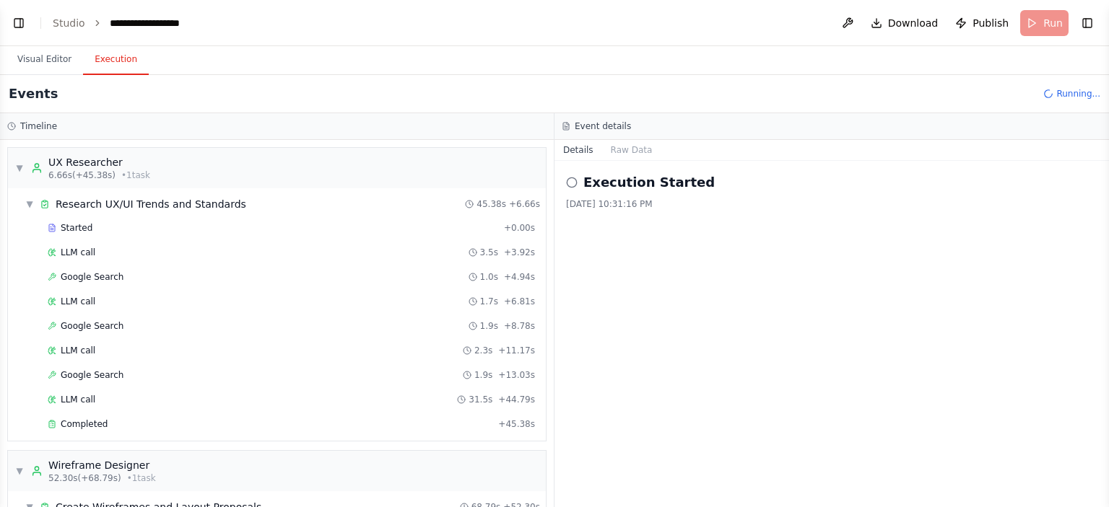
scroll to position [387, 0]
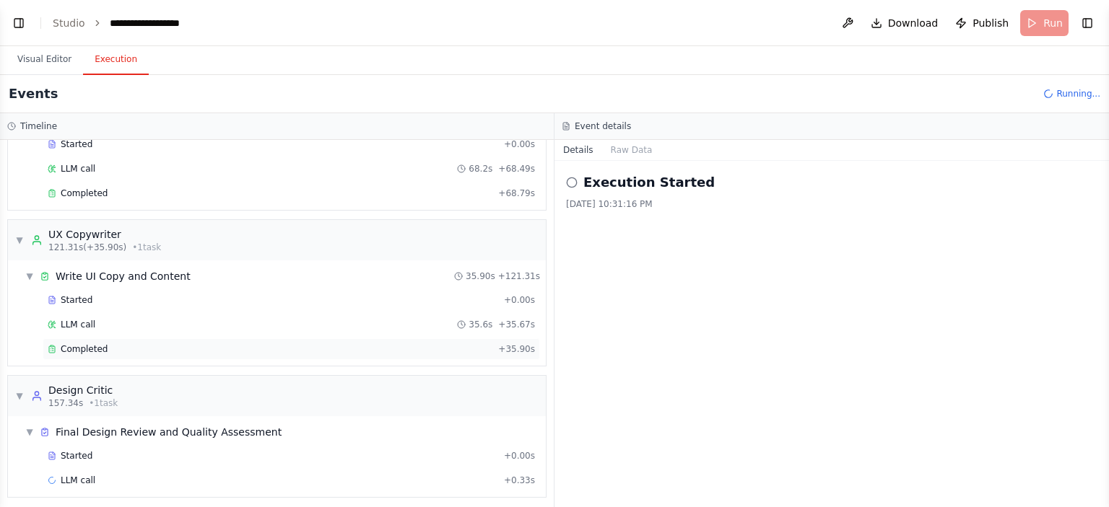
click at [100, 344] on span "Completed" at bounding box center [84, 350] width 47 height 12
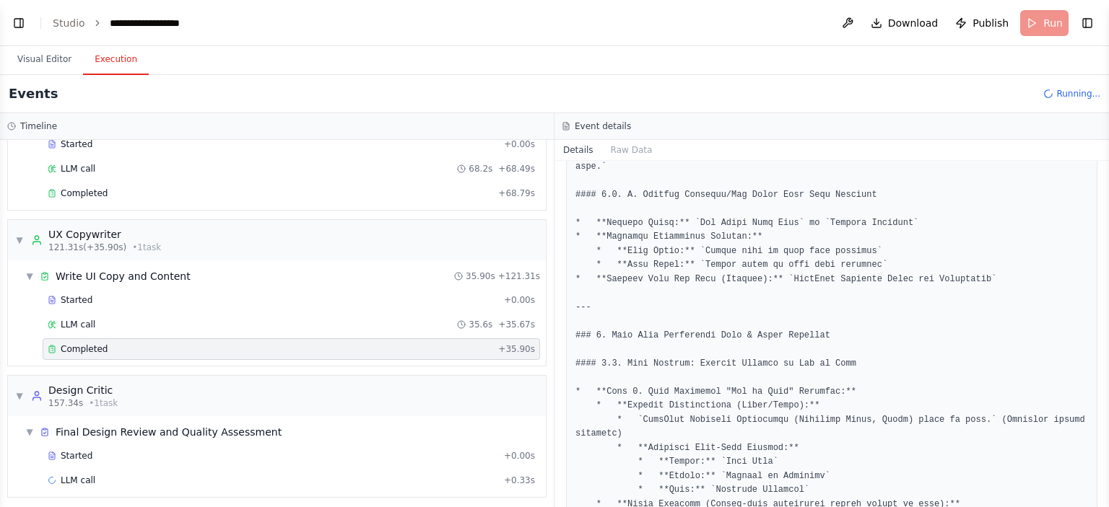
scroll to position [3331, 0]
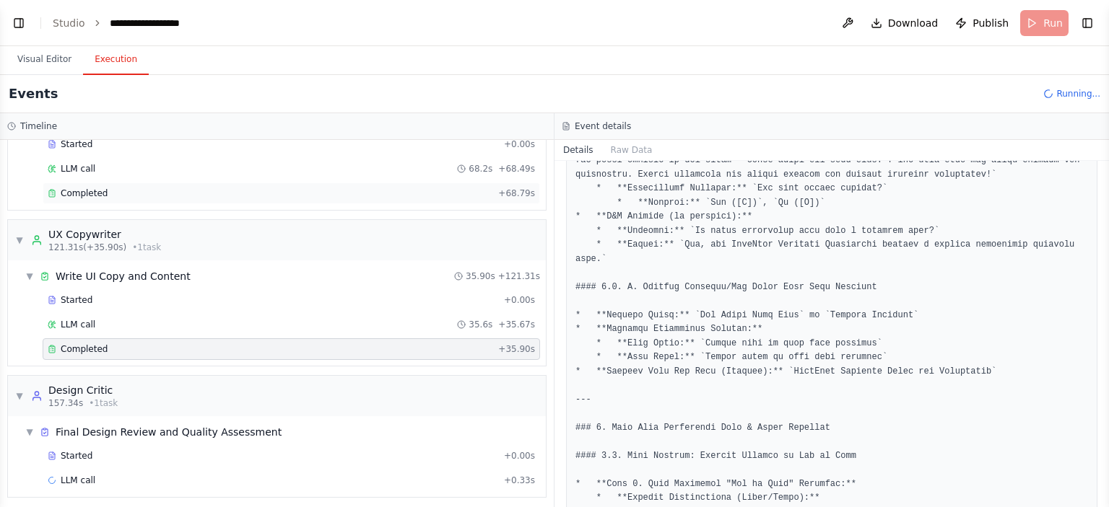
click at [133, 193] on div "Completed" at bounding box center [270, 194] width 445 height 12
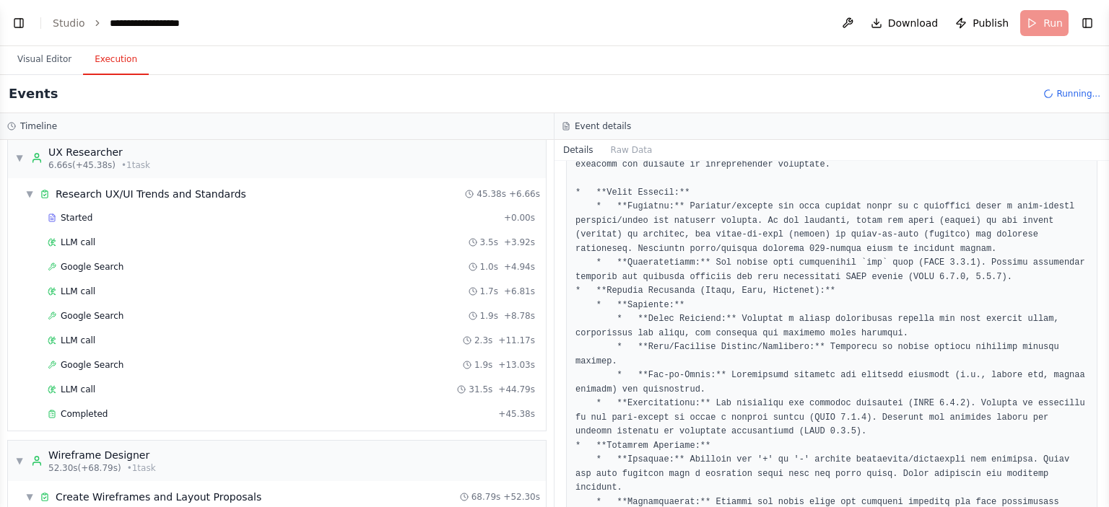
scroll to position [5, 0]
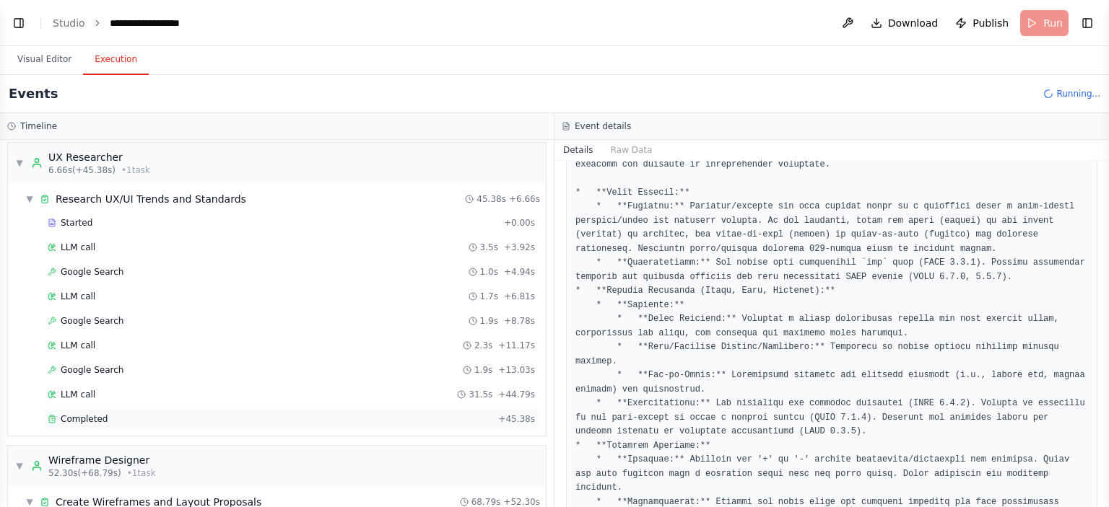
click at [94, 416] on span "Completed" at bounding box center [84, 420] width 47 height 12
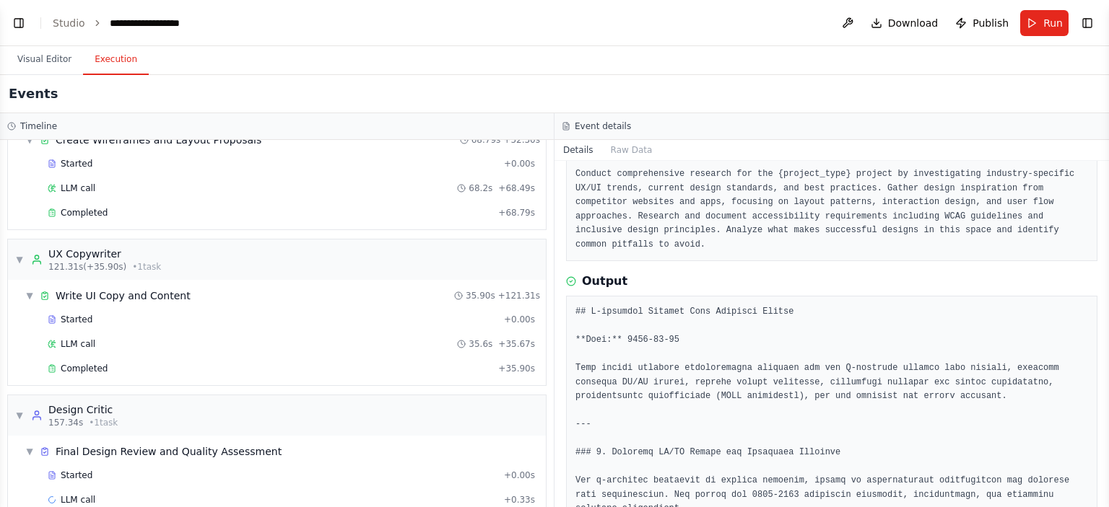
scroll to position [387, 0]
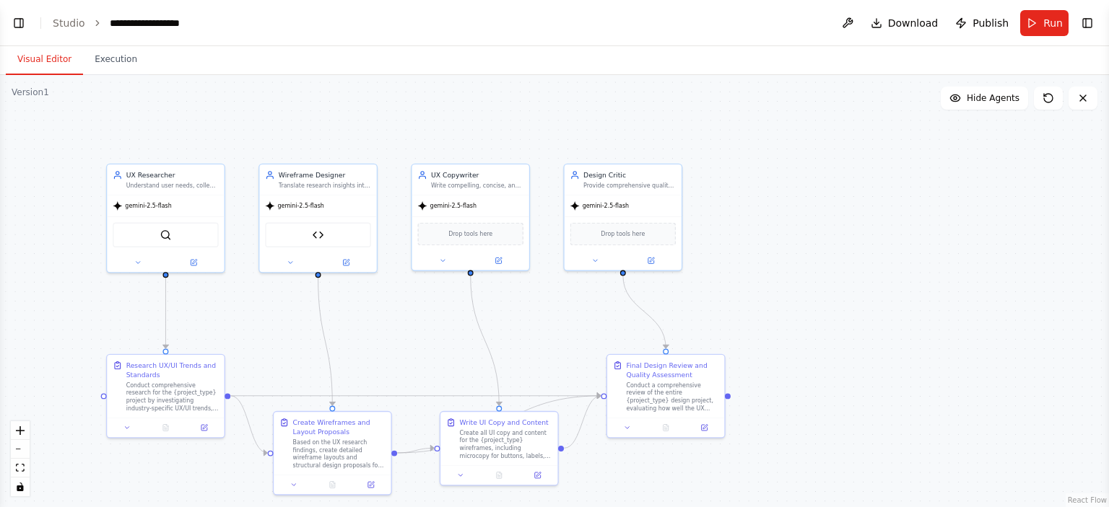
click at [45, 64] on button "Visual Editor" at bounding box center [44, 60] width 77 height 30
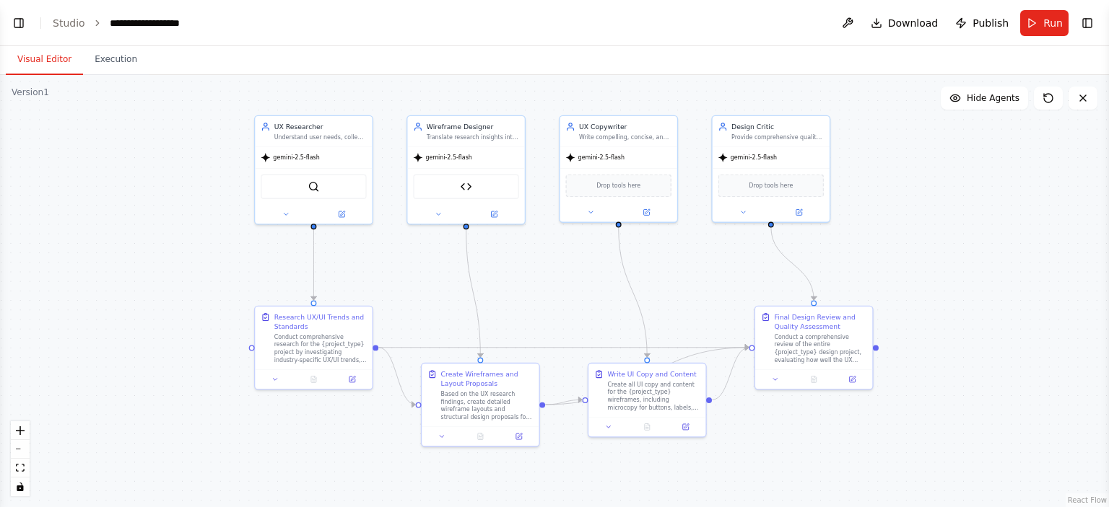
drag, startPoint x: 364, startPoint y: 290, endPoint x: 512, endPoint y: 242, distance: 155.6
click at [512, 242] on div ".deletable-edge-delete-btn { width: 20px; height: 20px; border: 0px solid #ffff…" at bounding box center [554, 291] width 1109 height 432
click at [499, 211] on button at bounding box center [494, 212] width 54 height 12
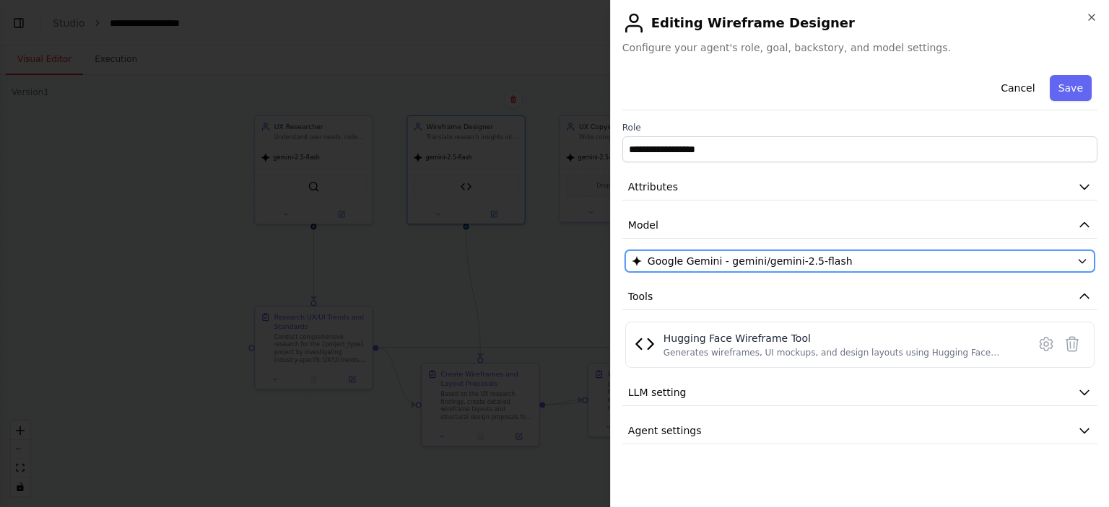
click at [710, 265] on span "Google Gemini - gemini/gemini-2.5-flash" at bounding box center [749, 261] width 205 height 14
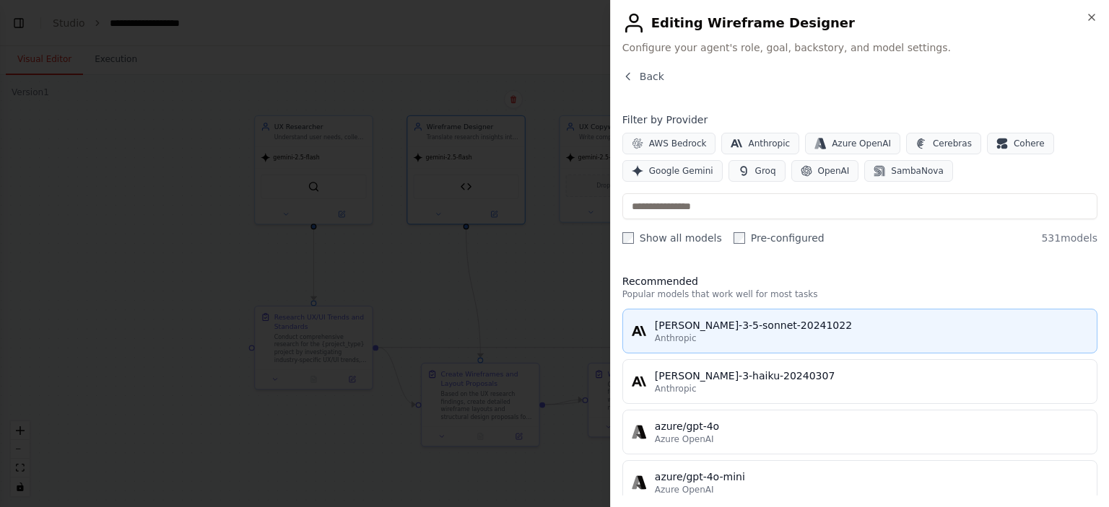
click at [711, 340] on div "Anthropic" at bounding box center [871, 339] width 433 height 12
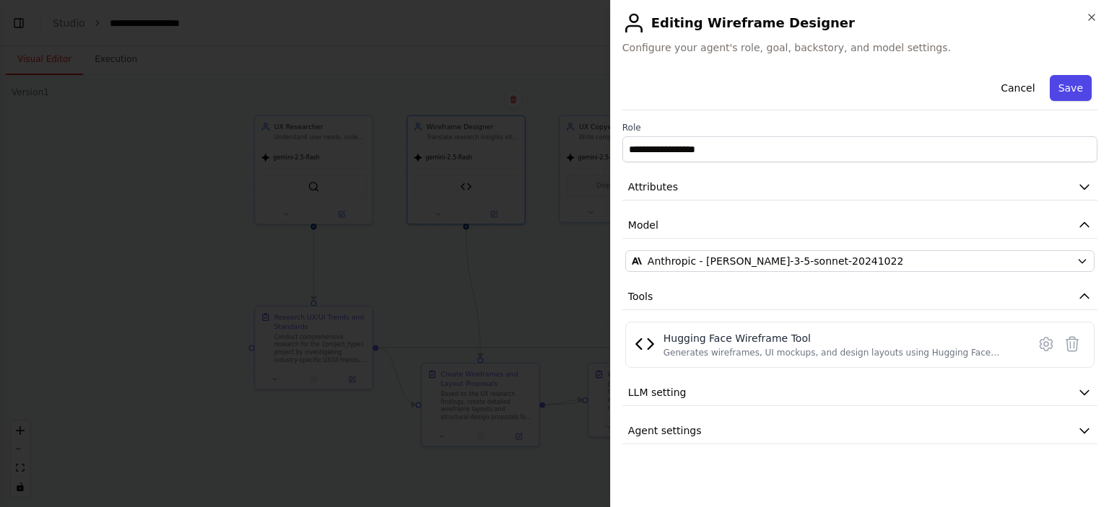
click at [1068, 91] on button "Save" at bounding box center [1070, 88] width 42 height 26
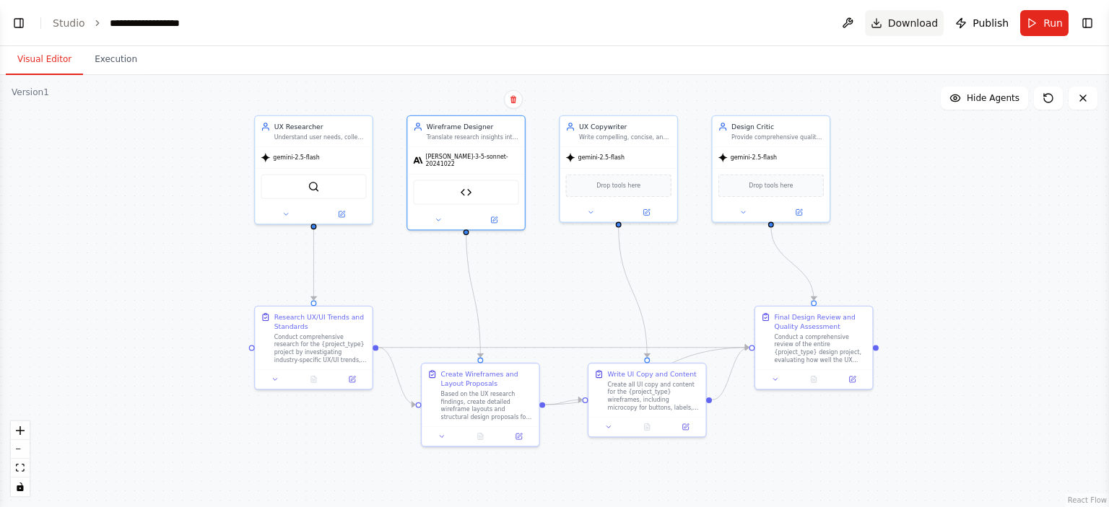
click at [912, 25] on span "Download" at bounding box center [913, 23] width 51 height 14
click at [493, 215] on icon at bounding box center [494, 218] width 6 height 6
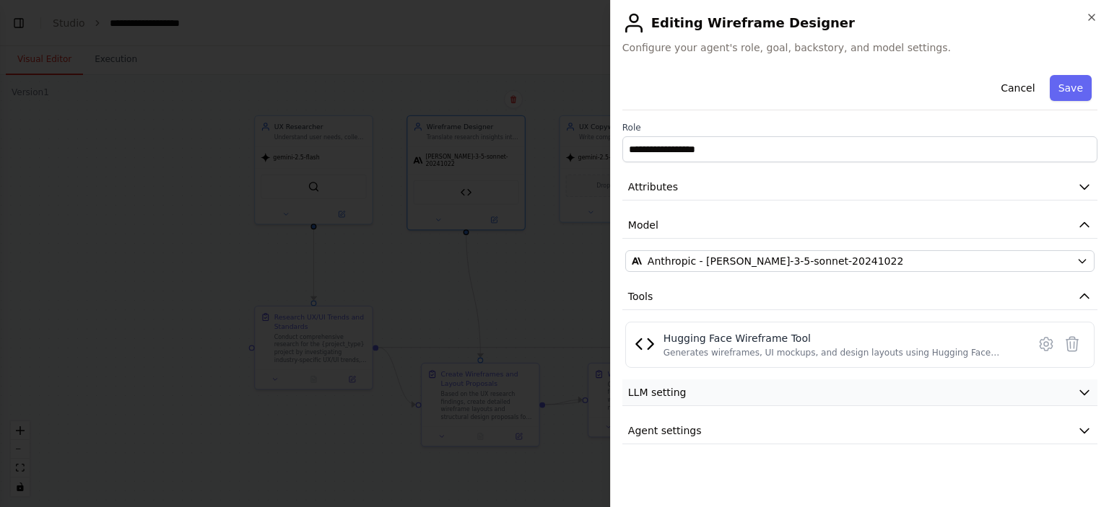
click at [788, 390] on button "LLM setting" at bounding box center [859, 393] width 475 height 27
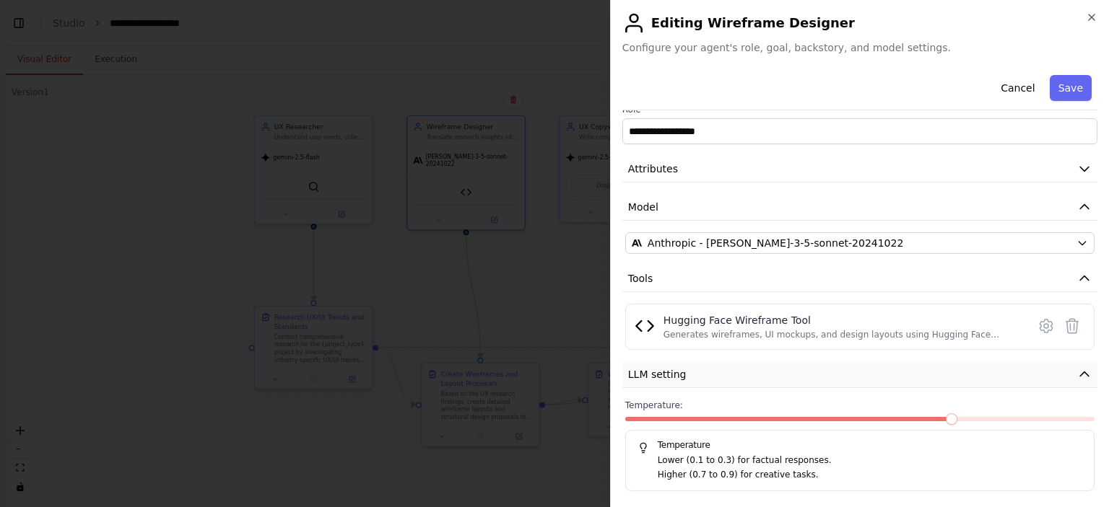
scroll to position [0, 0]
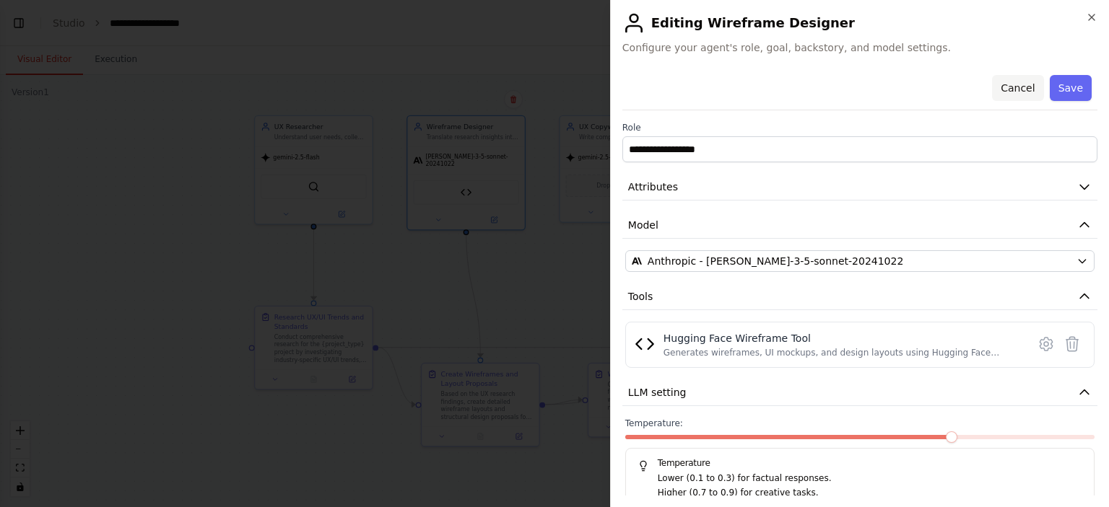
click at [1014, 92] on button "Cancel" at bounding box center [1017, 88] width 51 height 26
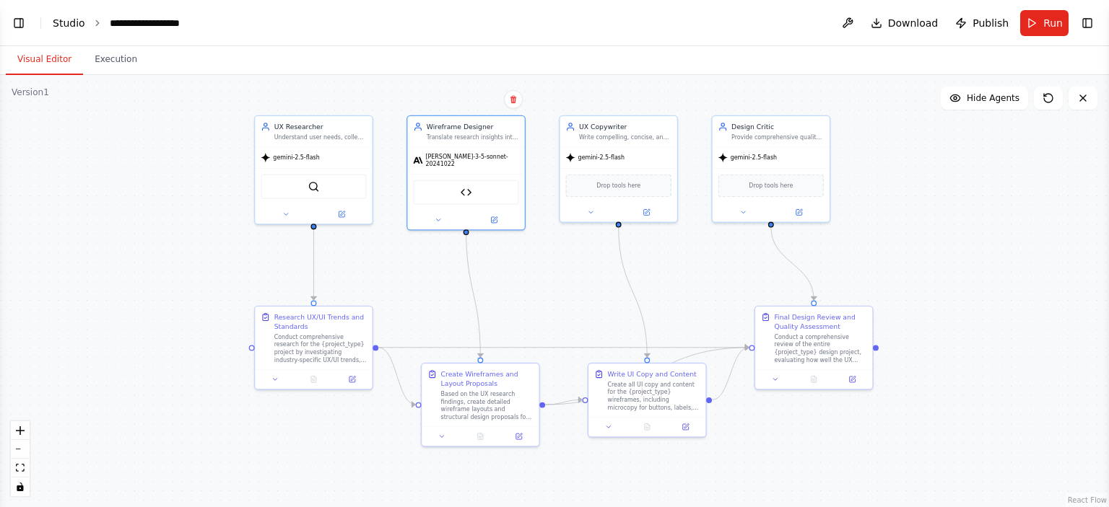
click at [66, 22] on link "Studio" at bounding box center [69, 23] width 32 height 12
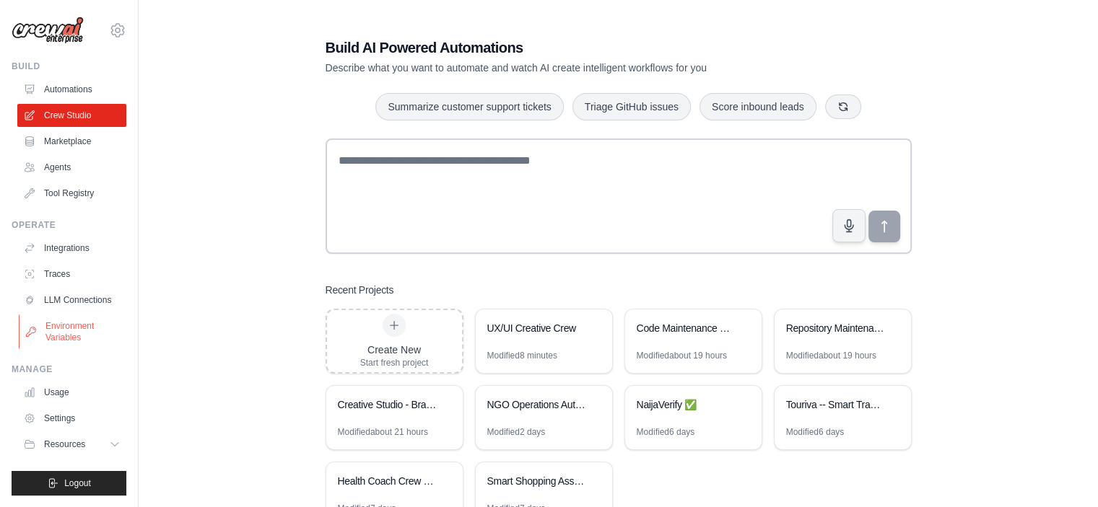
click at [75, 328] on link "Environment Variables" at bounding box center [73, 332] width 109 height 35
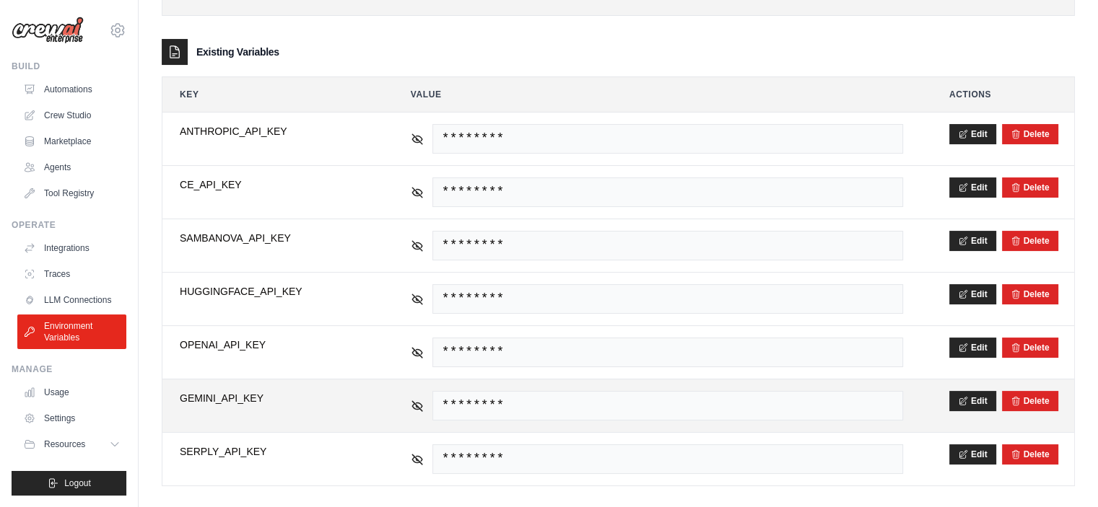
scroll to position [208, 0]
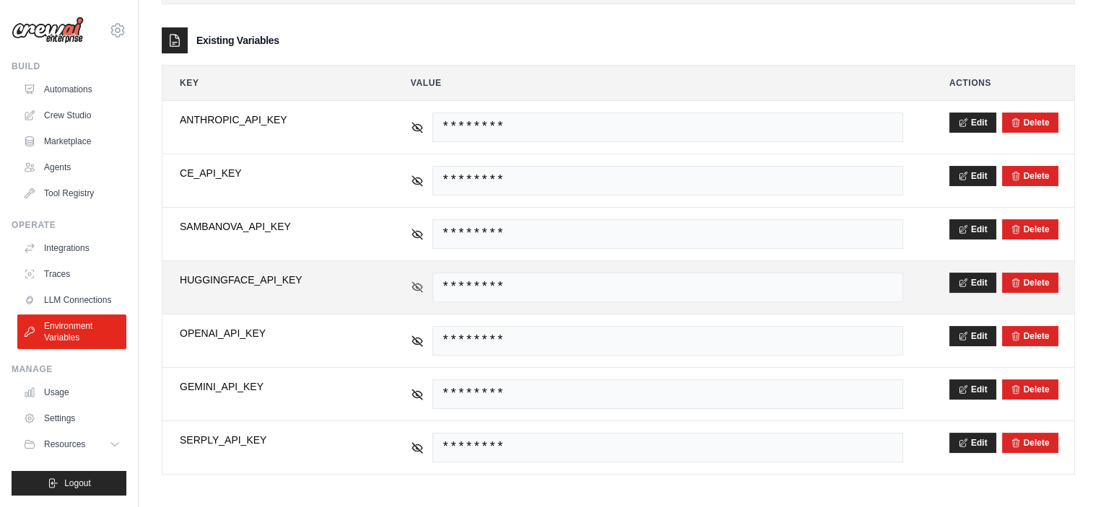
click at [420, 286] on icon at bounding box center [417, 287] width 13 height 13
click at [961, 277] on icon at bounding box center [963, 282] width 10 height 10
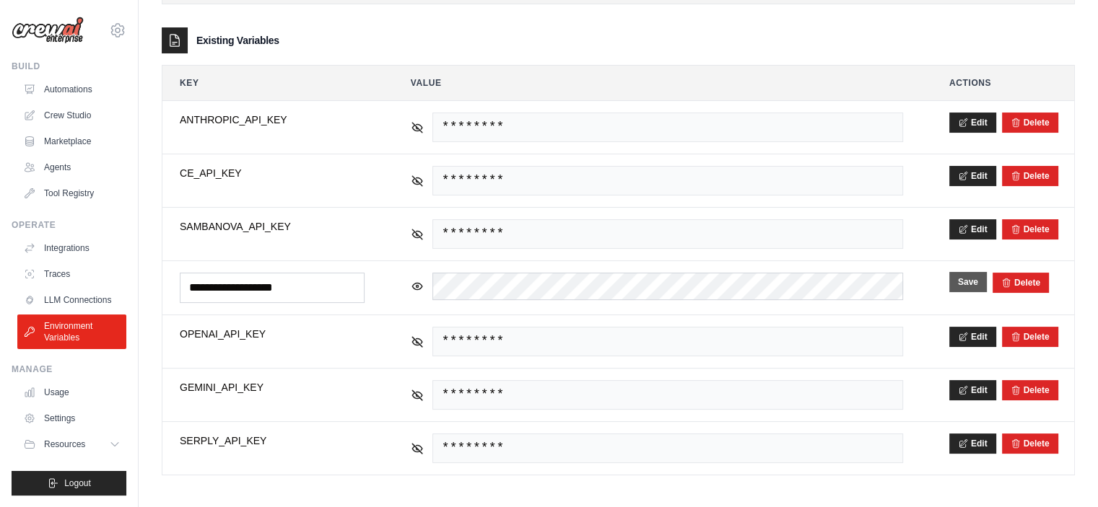
click at [954, 279] on button "Save" at bounding box center [968, 282] width 38 height 20
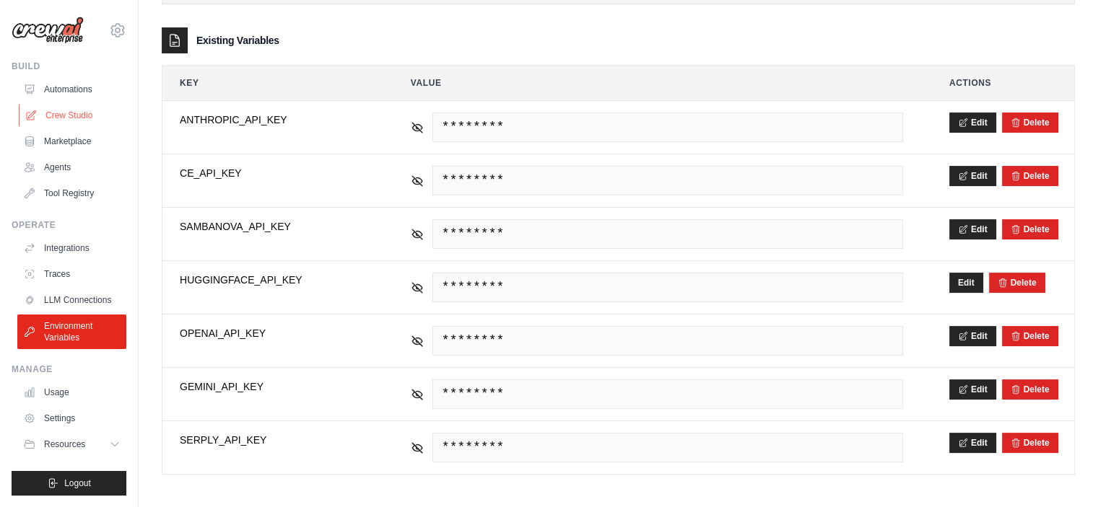
click at [79, 119] on link "Crew Studio" at bounding box center [73, 115] width 109 height 23
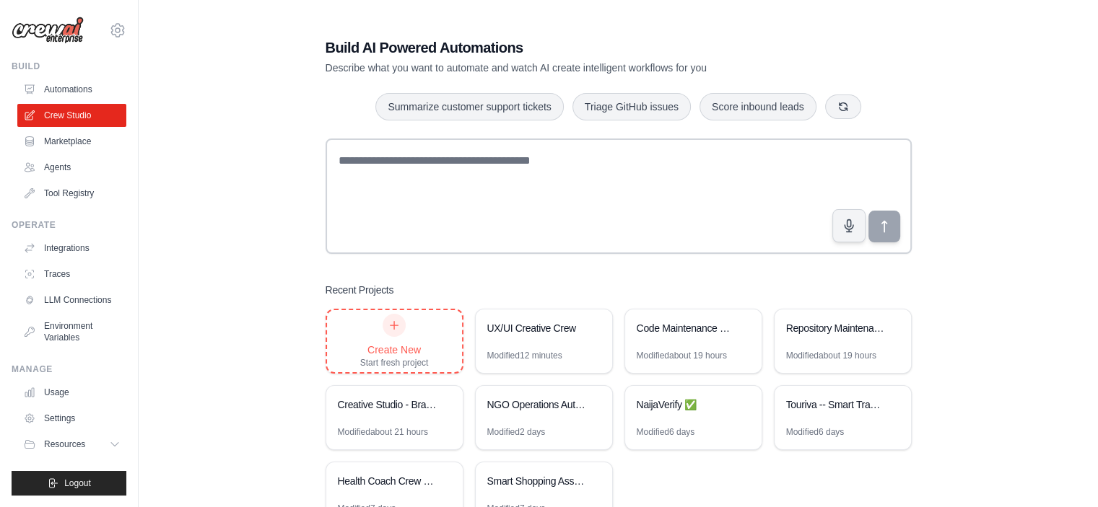
click at [416, 351] on div "Create New" at bounding box center [394, 350] width 69 height 14
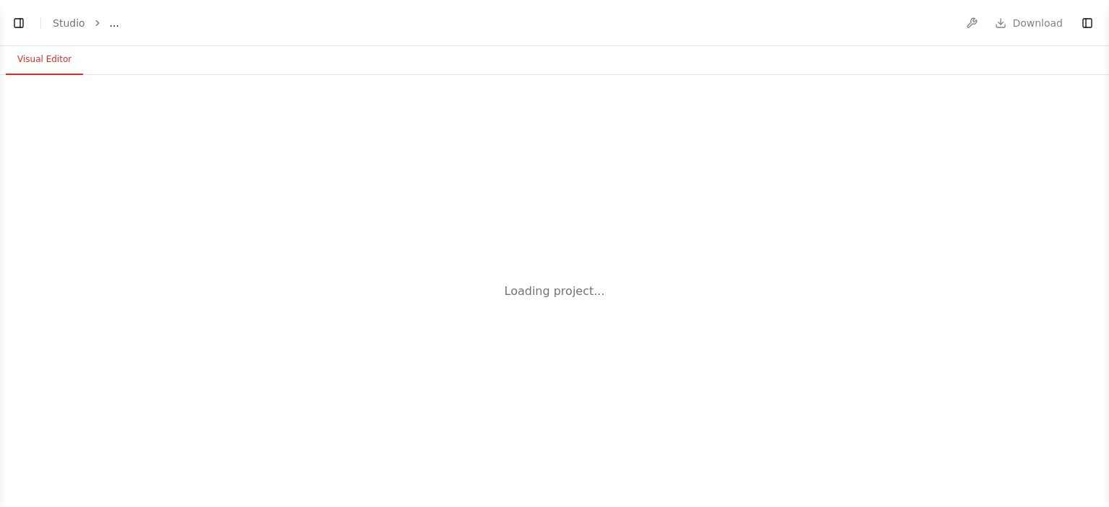
select select "****"
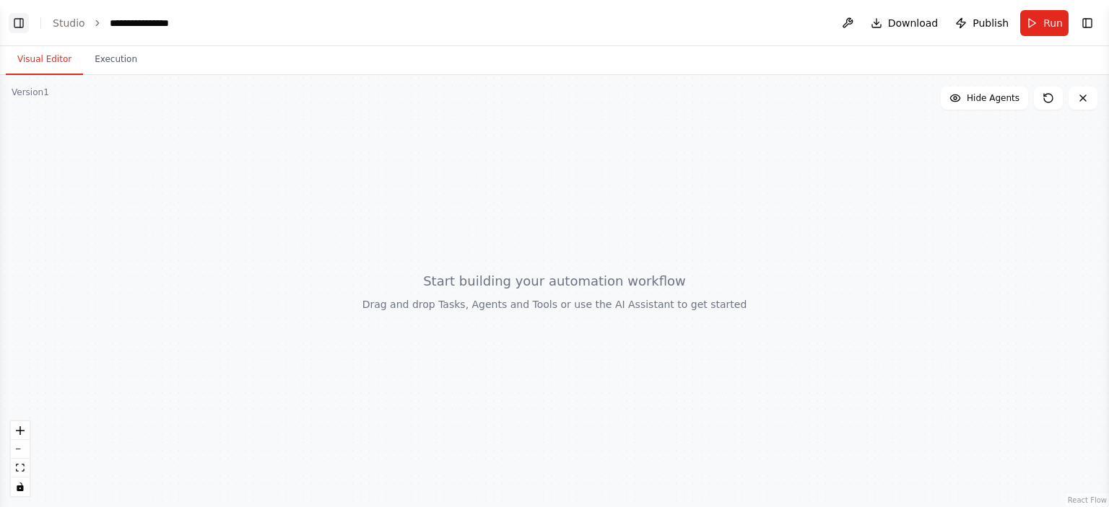
click at [12, 19] on button "Toggle Left Sidebar" at bounding box center [19, 23] width 20 height 20
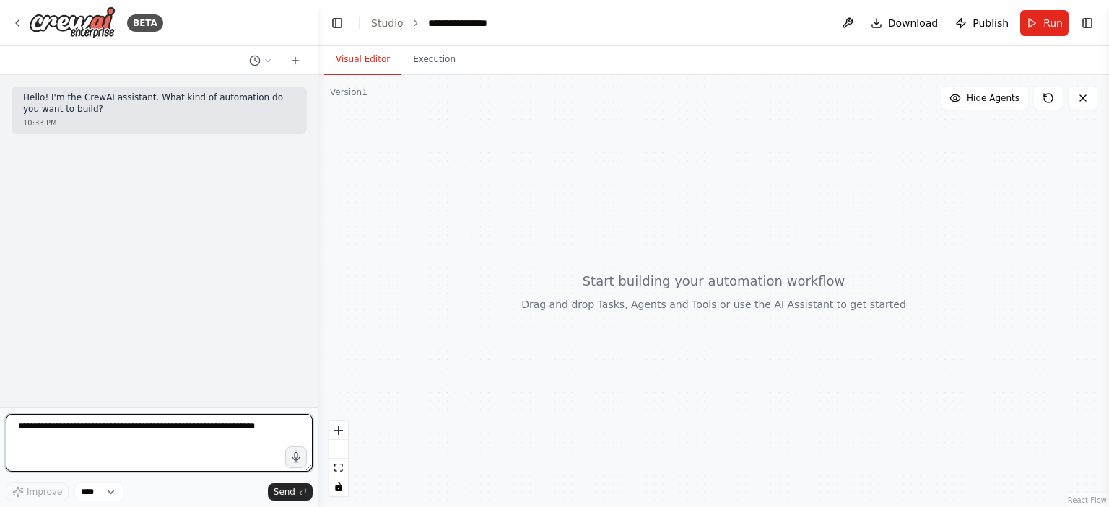
click at [97, 432] on textarea at bounding box center [159, 443] width 307 height 58
paste textarea "**********"
type textarea "**********"
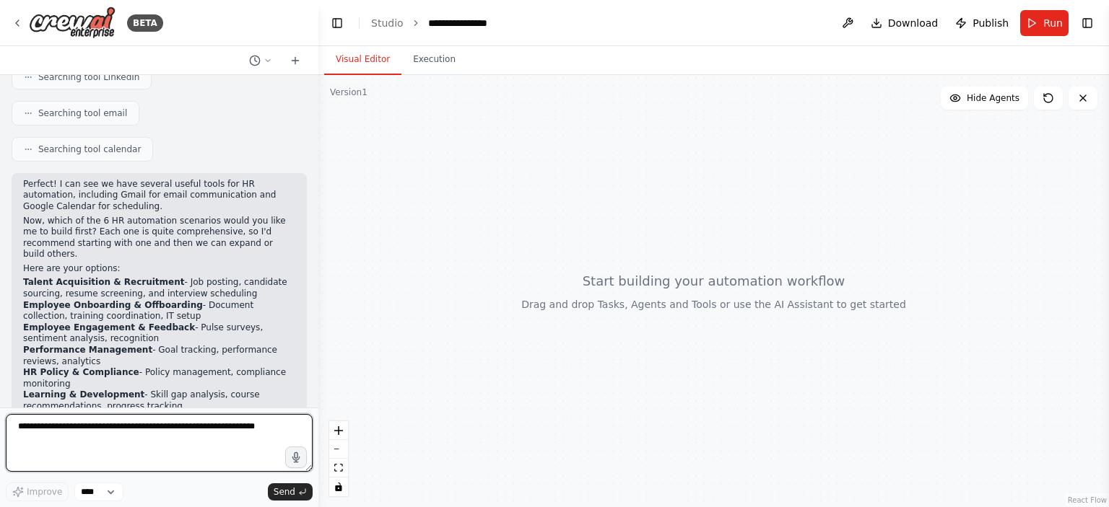
scroll to position [1653, 0]
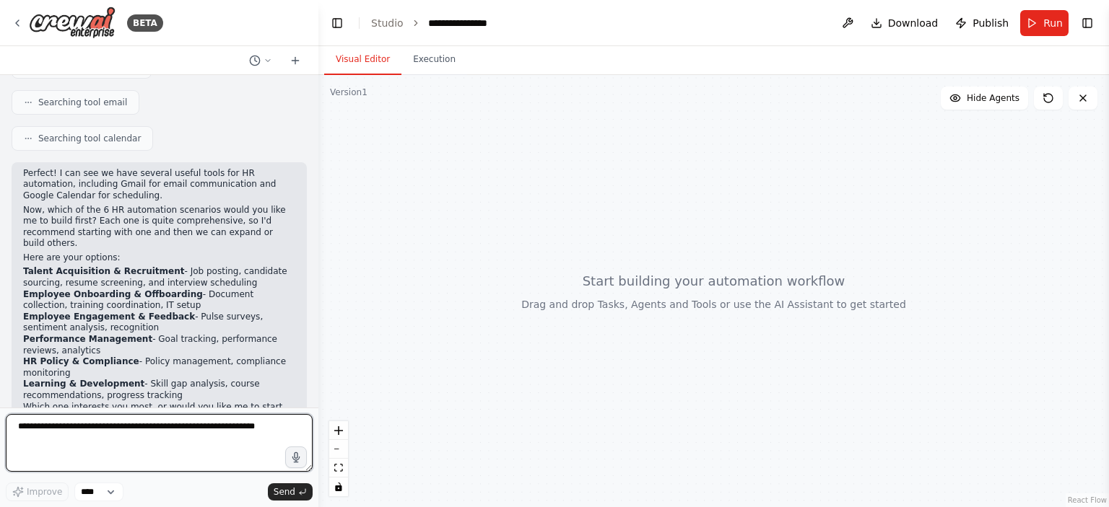
click at [154, 458] on textarea at bounding box center [159, 443] width 307 height 58
type textarea "**********"
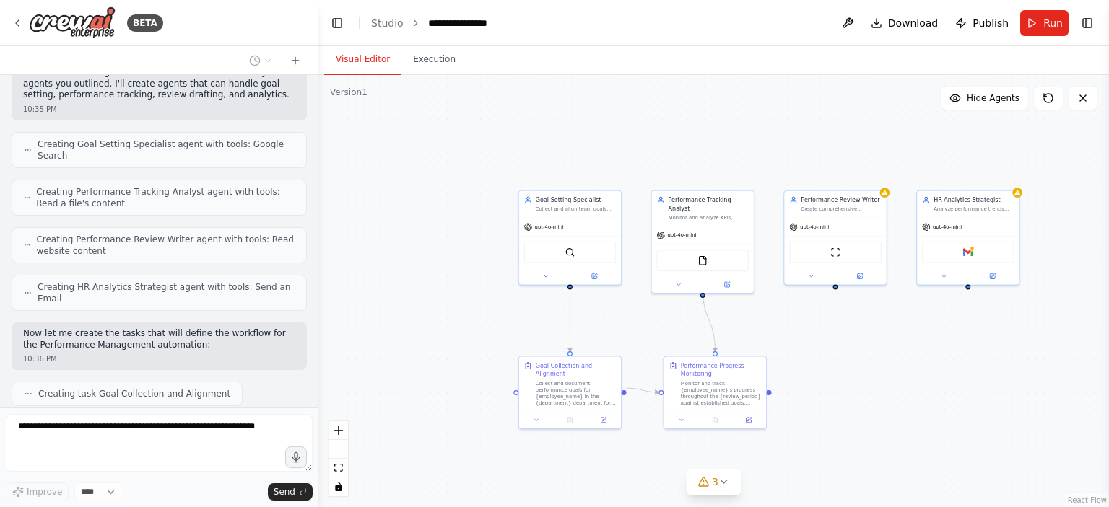
scroll to position [2323, 0]
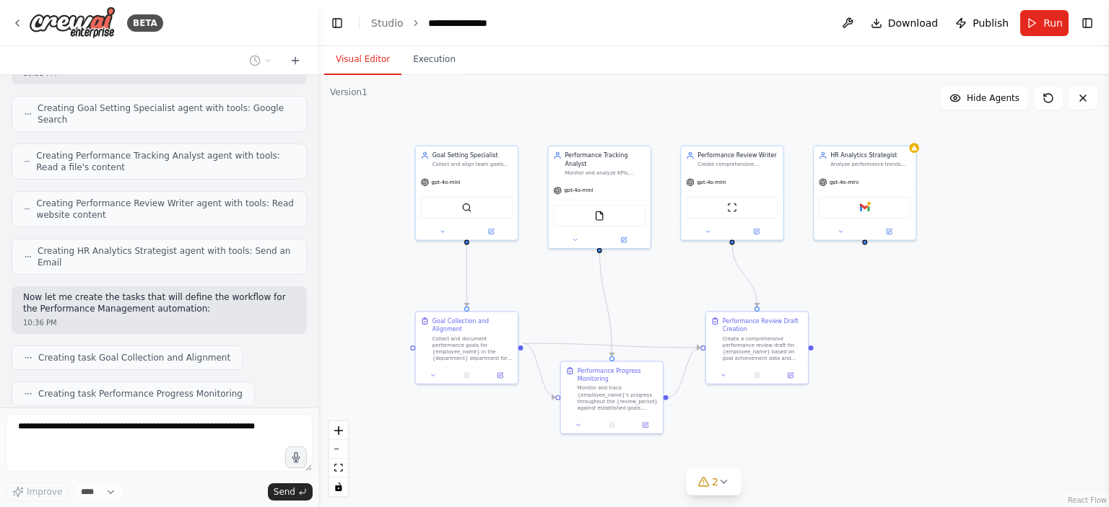
drag, startPoint x: 725, startPoint y: 180, endPoint x: 622, endPoint y: 136, distance: 112.5
click at [622, 136] on div ".deletable-edge-delete-btn { width: 20px; height: 20px; border: 0px solid #ffff…" at bounding box center [713, 291] width 790 height 432
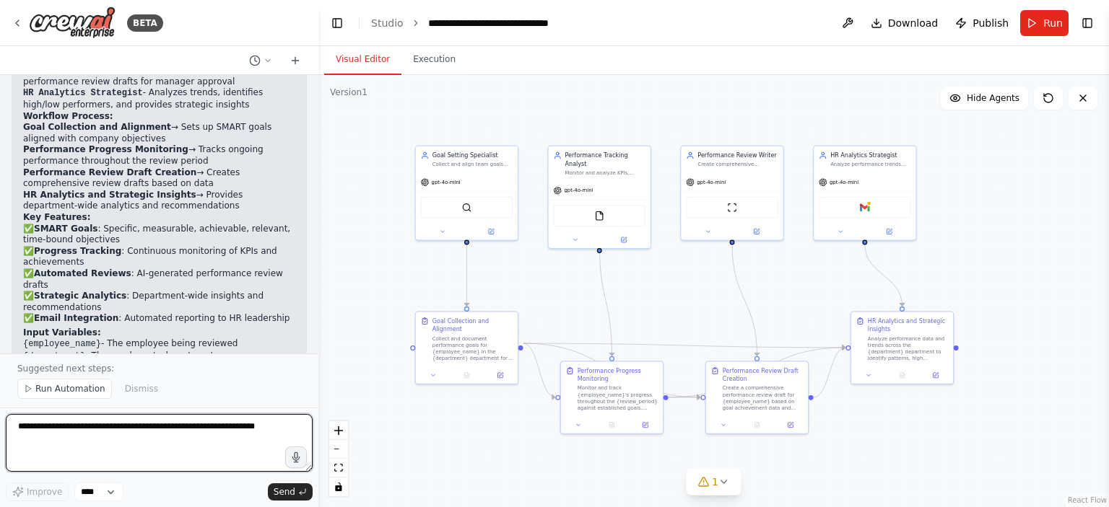
scroll to position [3063, 0]
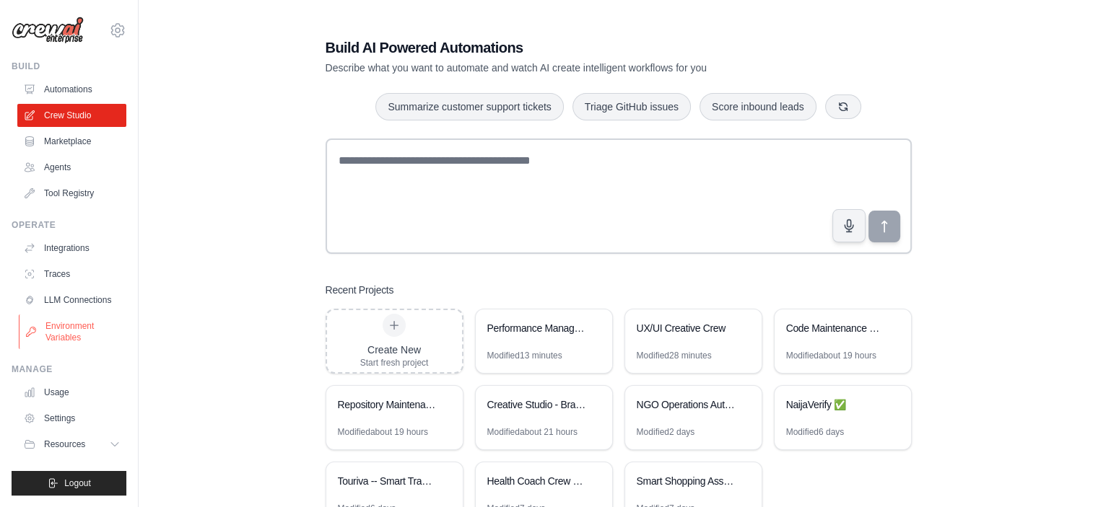
click at [82, 339] on link "Environment Variables" at bounding box center [73, 332] width 109 height 35
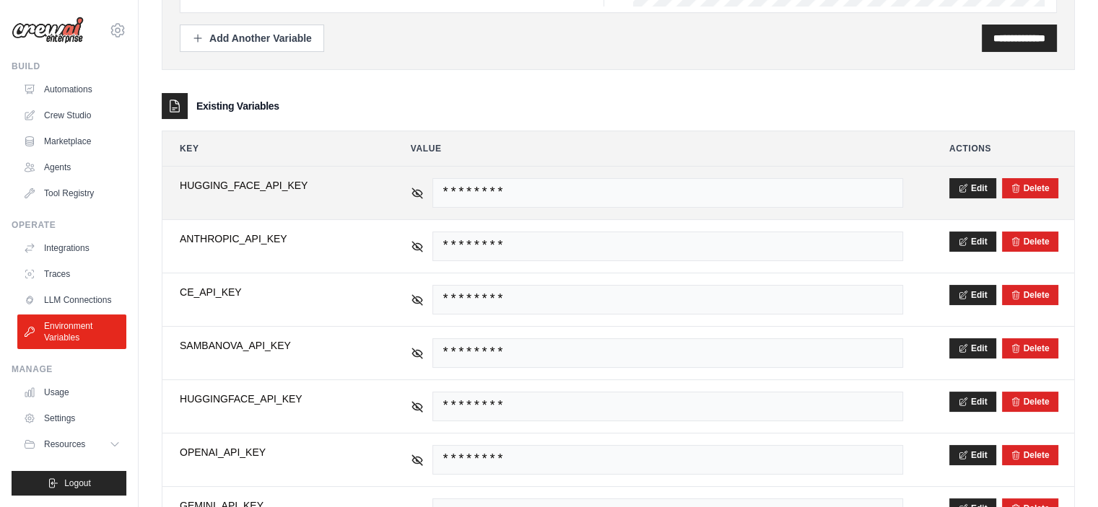
scroll to position [144, 0]
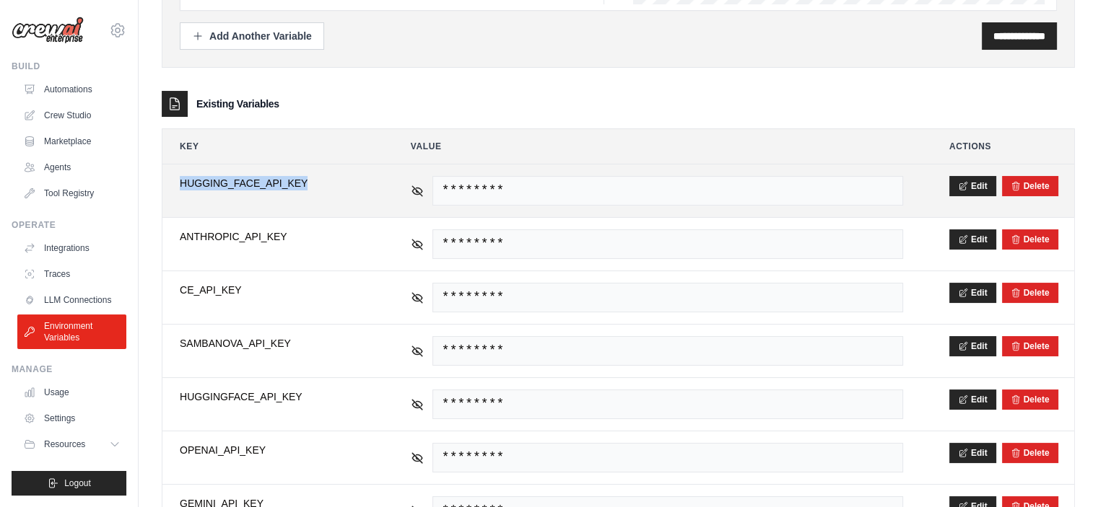
drag, startPoint x: 307, startPoint y: 178, endPoint x: 178, endPoint y: 183, distance: 128.6
click at [178, 183] on td "**********" at bounding box center [271, 191] width 219 height 53
copy span "HUGGING_FACE_API_KEY"
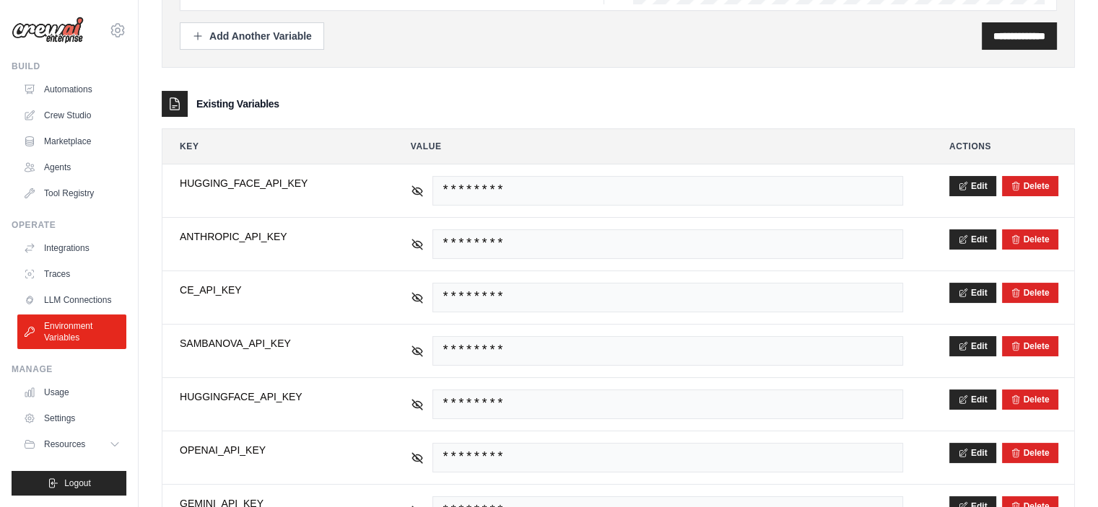
click at [355, 74] on div "**********" at bounding box center [618, 245] width 913 height 693
click at [71, 109] on link "Crew Studio" at bounding box center [73, 115] width 109 height 23
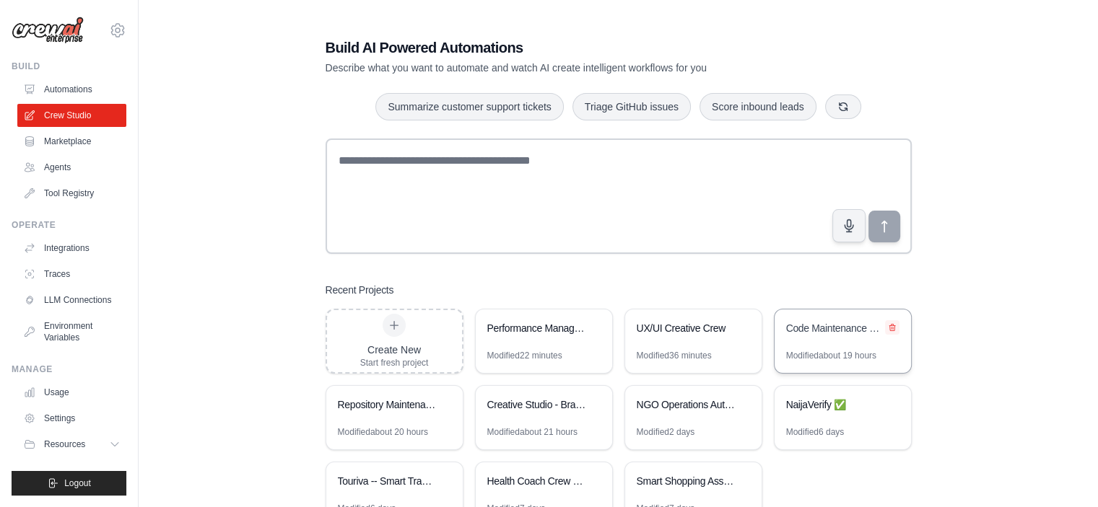
click at [895, 325] on icon at bounding box center [892, 327] width 9 height 9
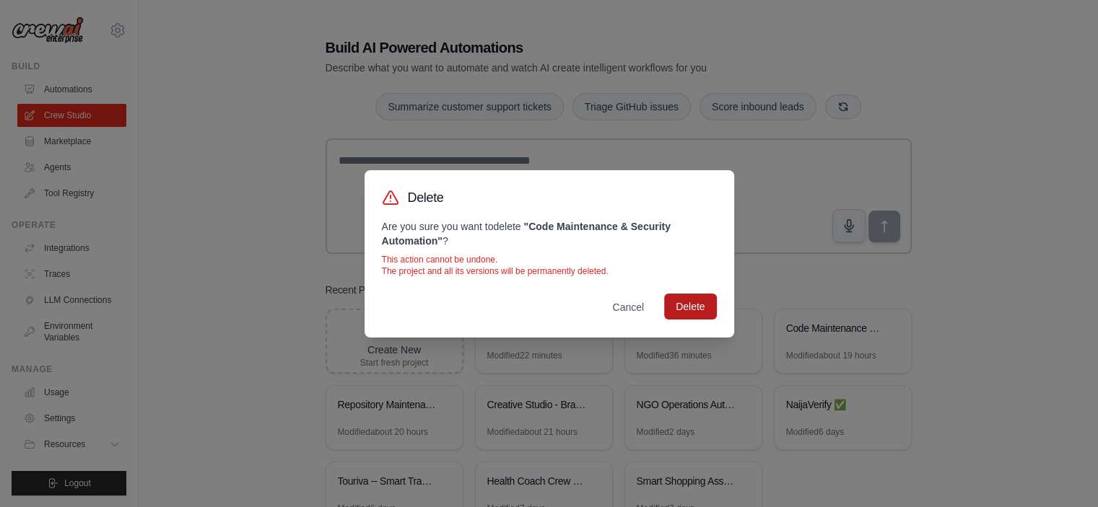
click at [700, 308] on button "Delete" at bounding box center [690, 307] width 52 height 26
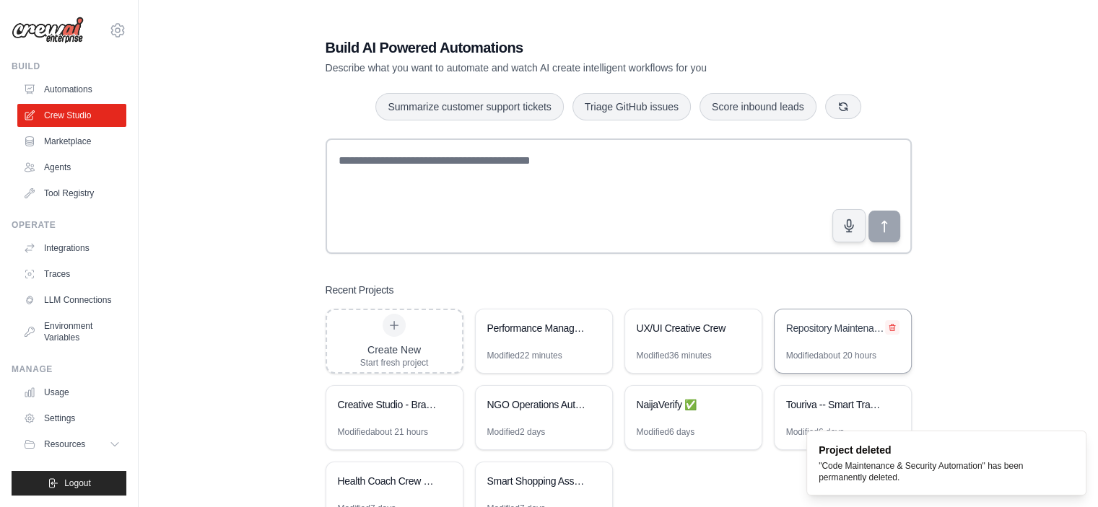
click at [891, 326] on icon at bounding box center [892, 327] width 9 height 9
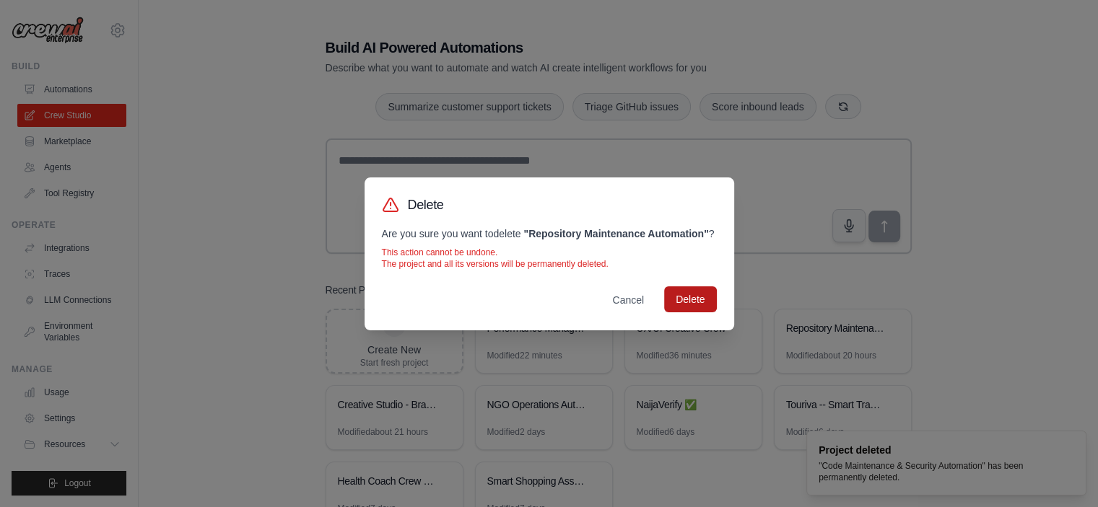
click at [690, 310] on button "Delete" at bounding box center [690, 300] width 52 height 26
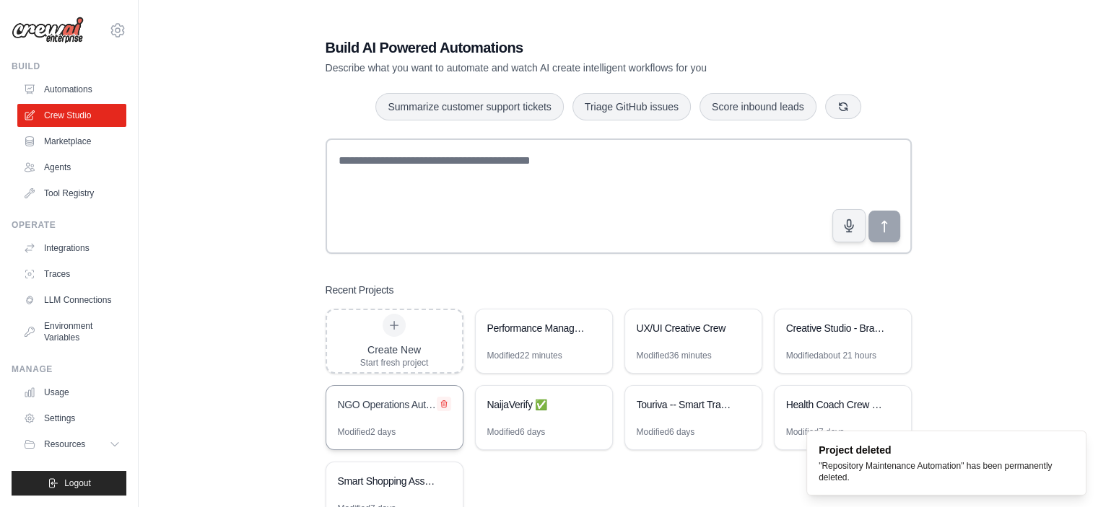
click at [441, 405] on icon at bounding box center [444, 404] width 6 height 6
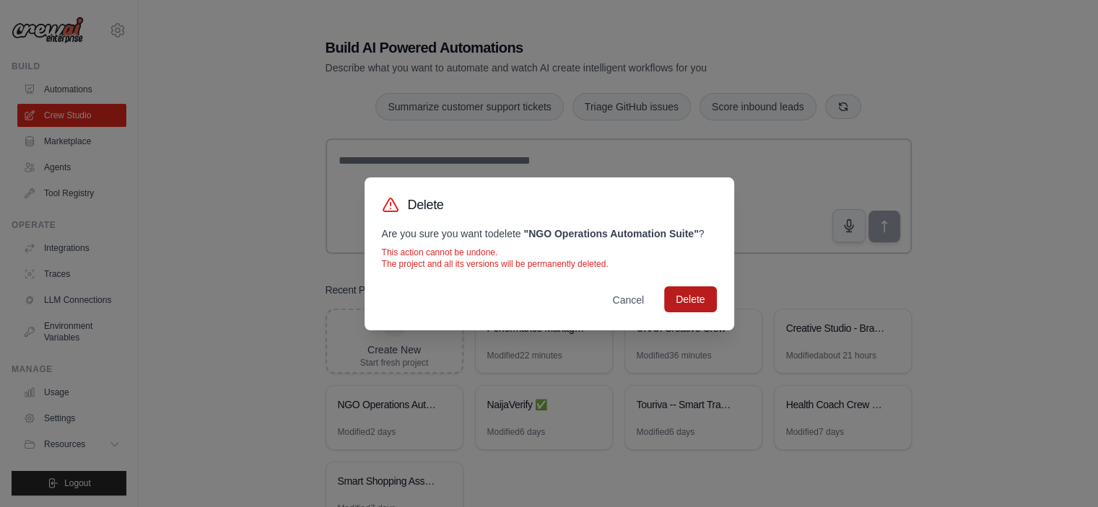
click at [694, 302] on button "Delete" at bounding box center [690, 300] width 52 height 26
